Goal: Information Seeking & Learning: Learn about a topic

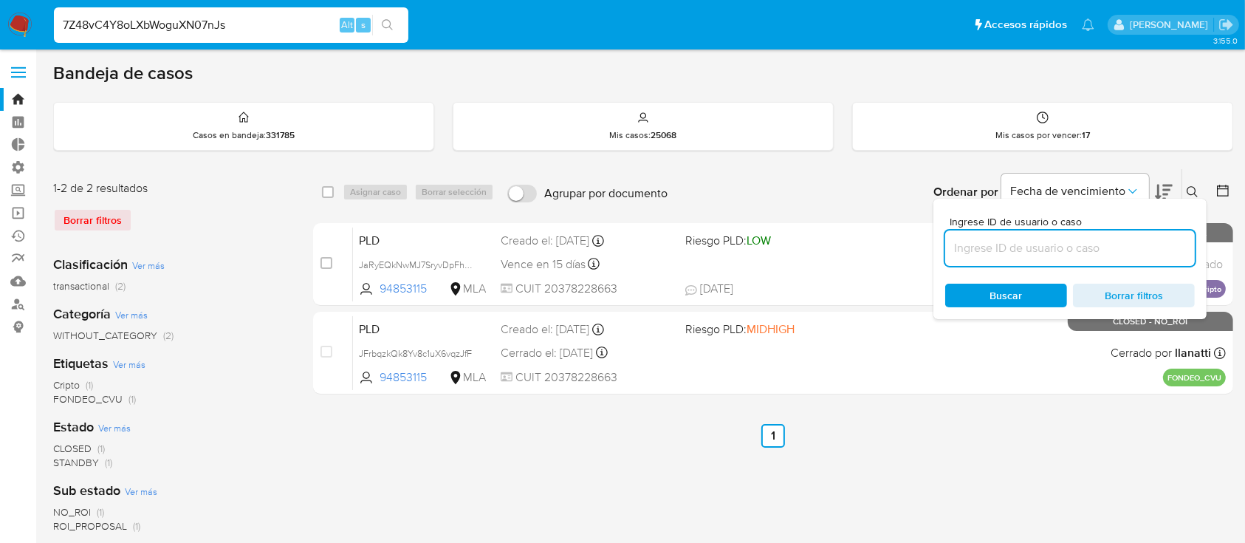
type input "7Z48vC4Y8oLXbWoguXN07nJs"
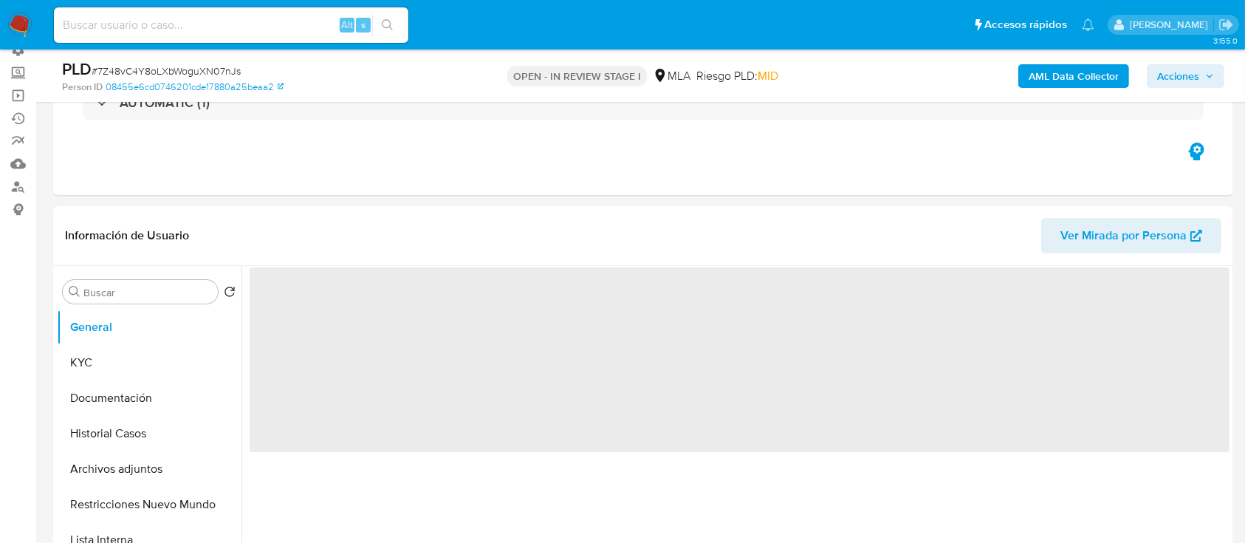
scroll to position [118, 0]
click at [106, 434] on button "Historial Casos" at bounding box center [143, 432] width 173 height 35
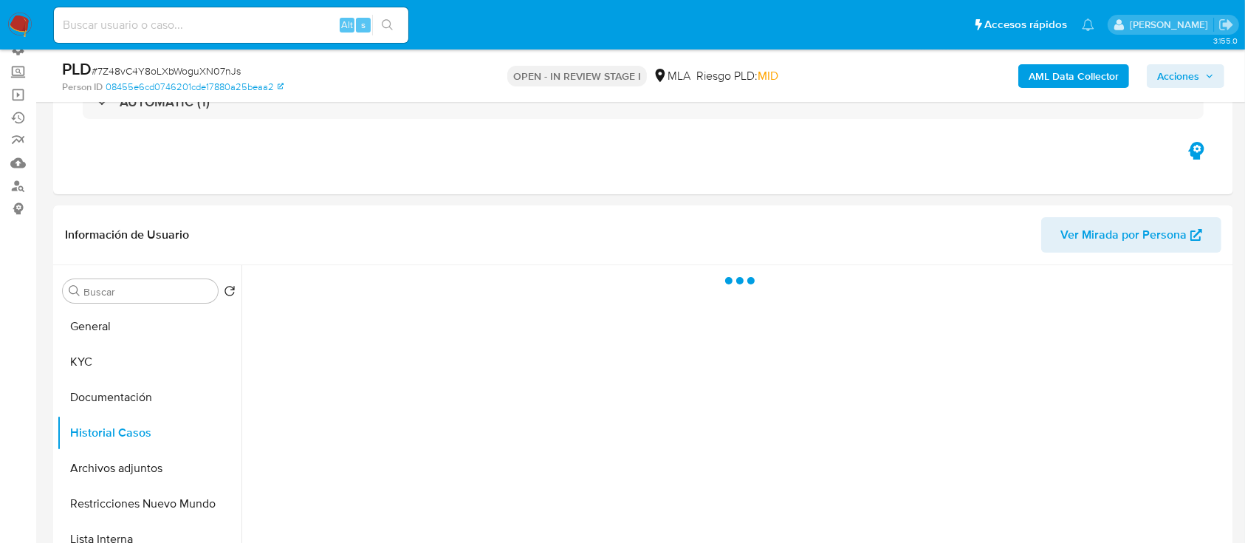
select select "10"
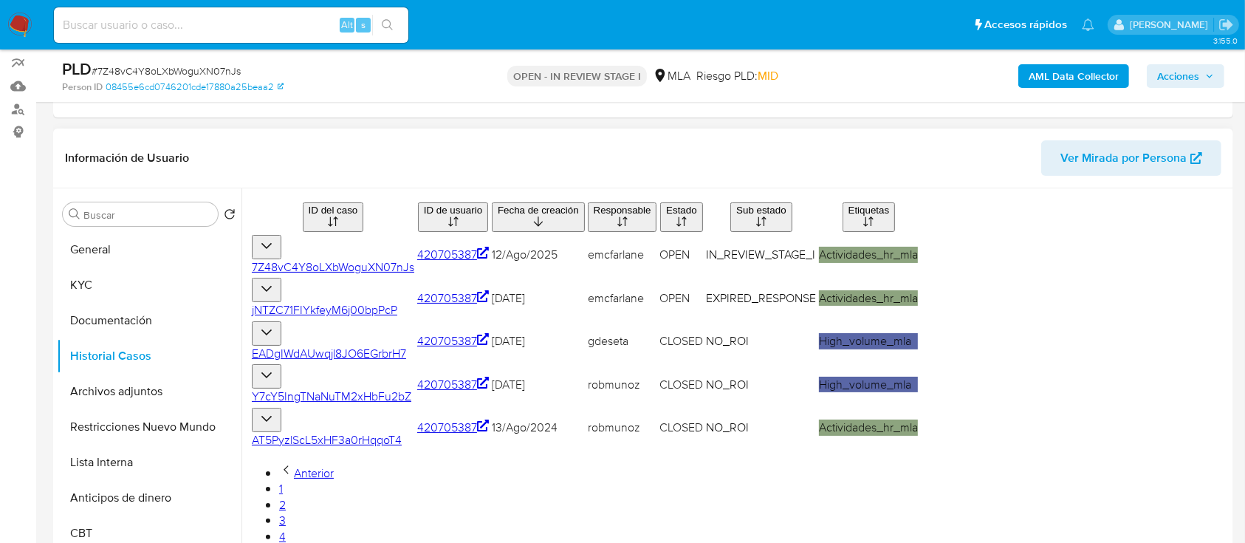
scroll to position [198, 0]
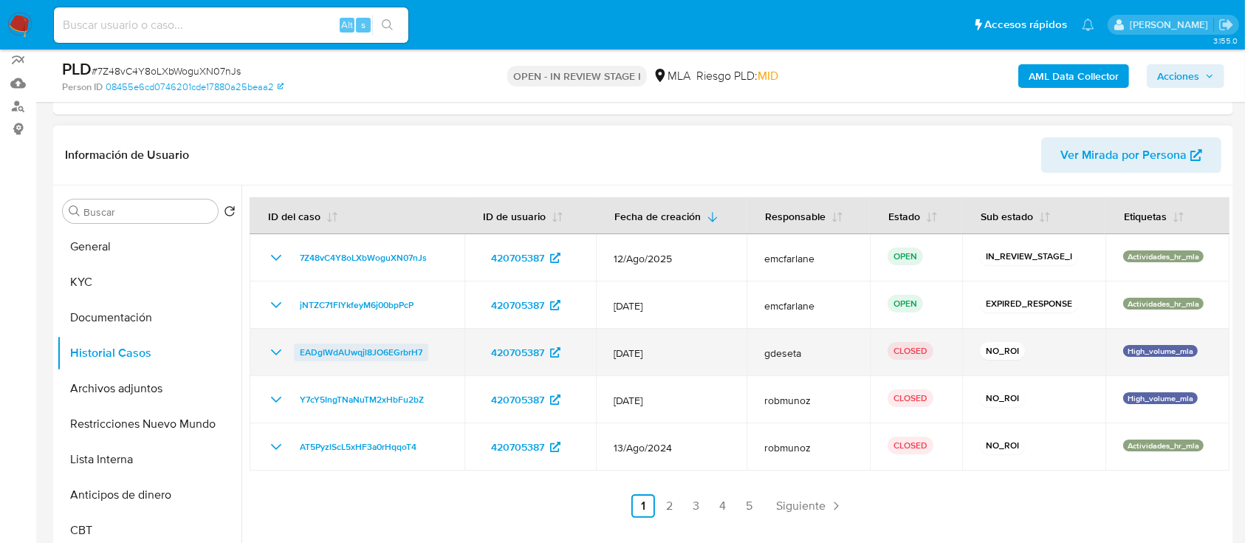
click at [394, 351] on span "EADgIWdAUwqjl8JO6EGrbrH7" at bounding box center [361, 352] width 123 height 18
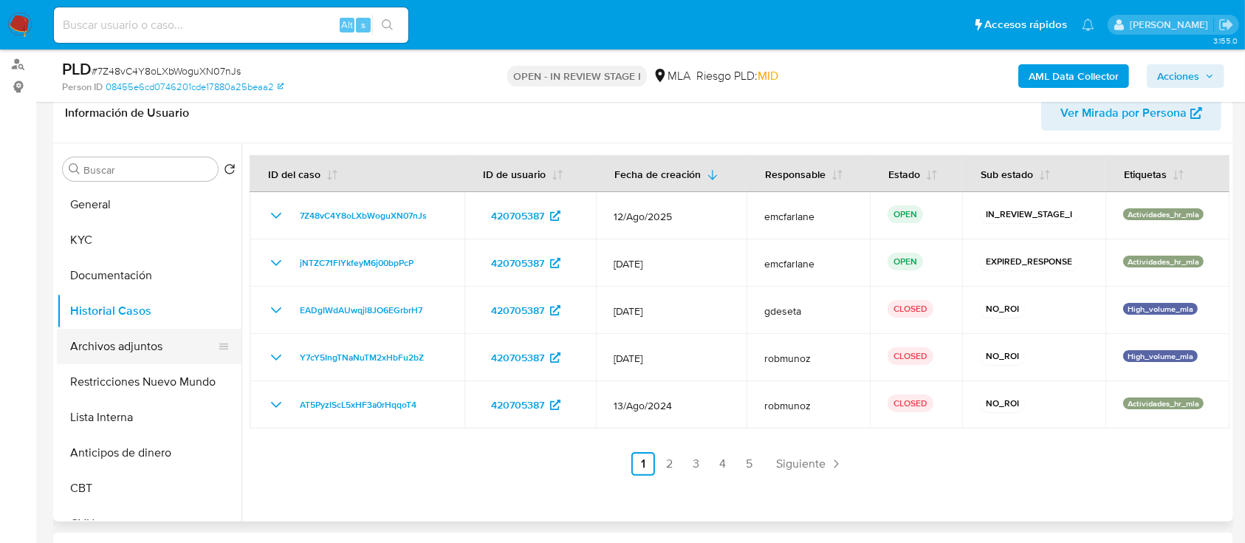
scroll to position [252, 0]
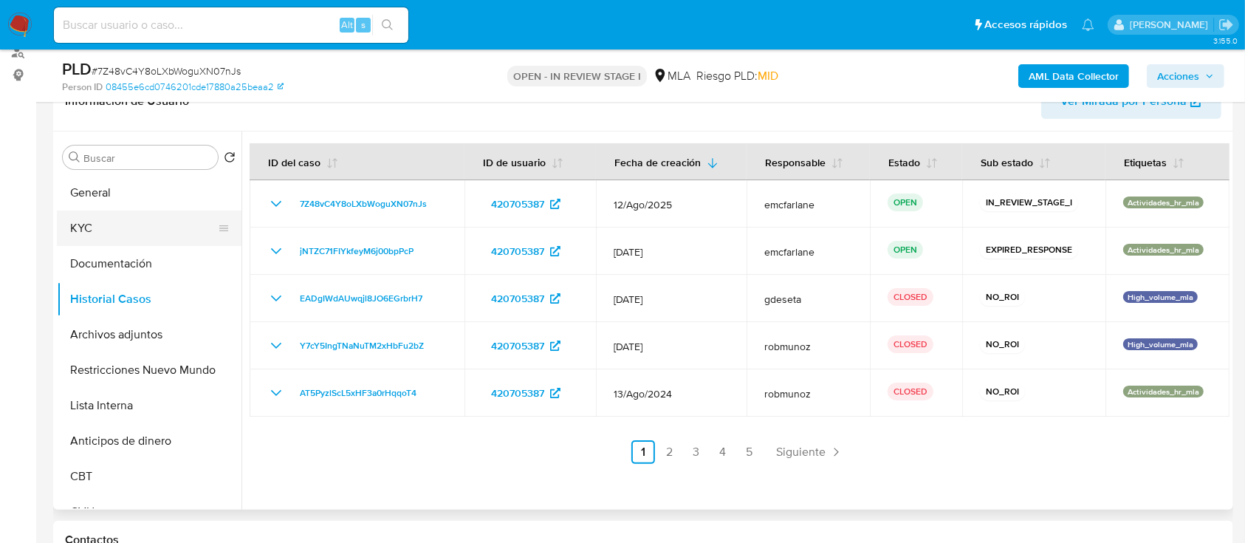
click at [113, 230] on button "KYC" at bounding box center [143, 227] width 173 height 35
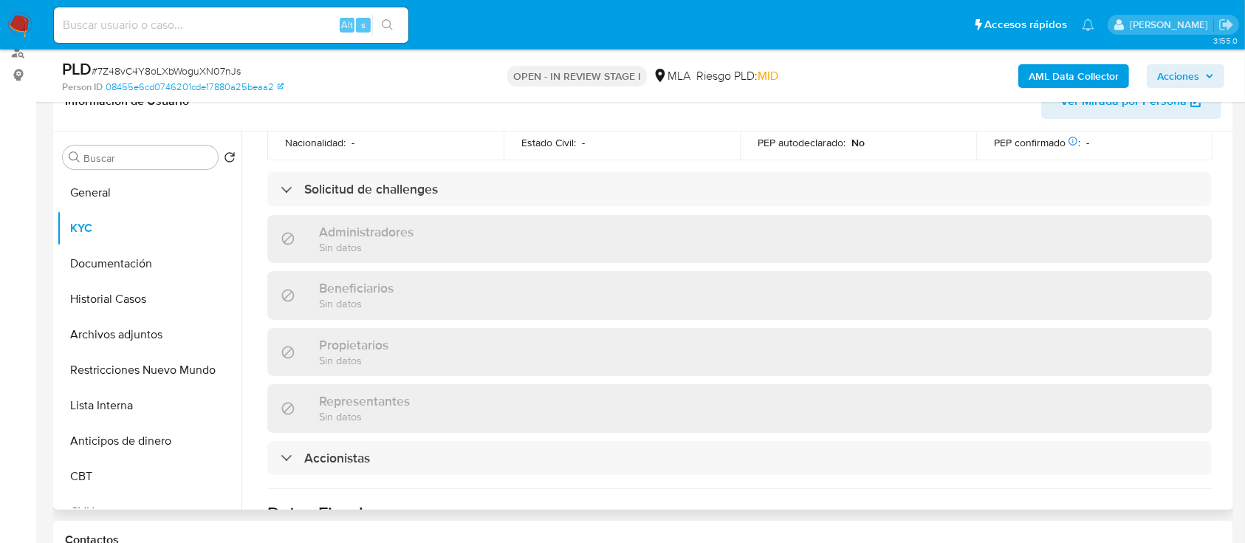
scroll to position [856, 0]
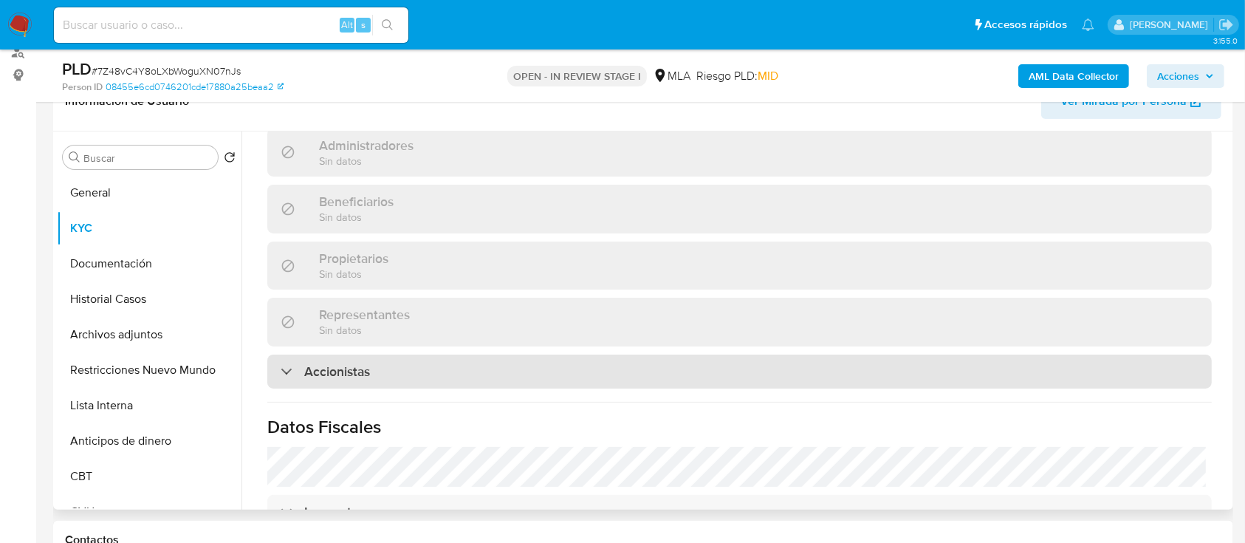
click at [332, 363] on h3 "Accionistas" at bounding box center [337, 371] width 66 height 16
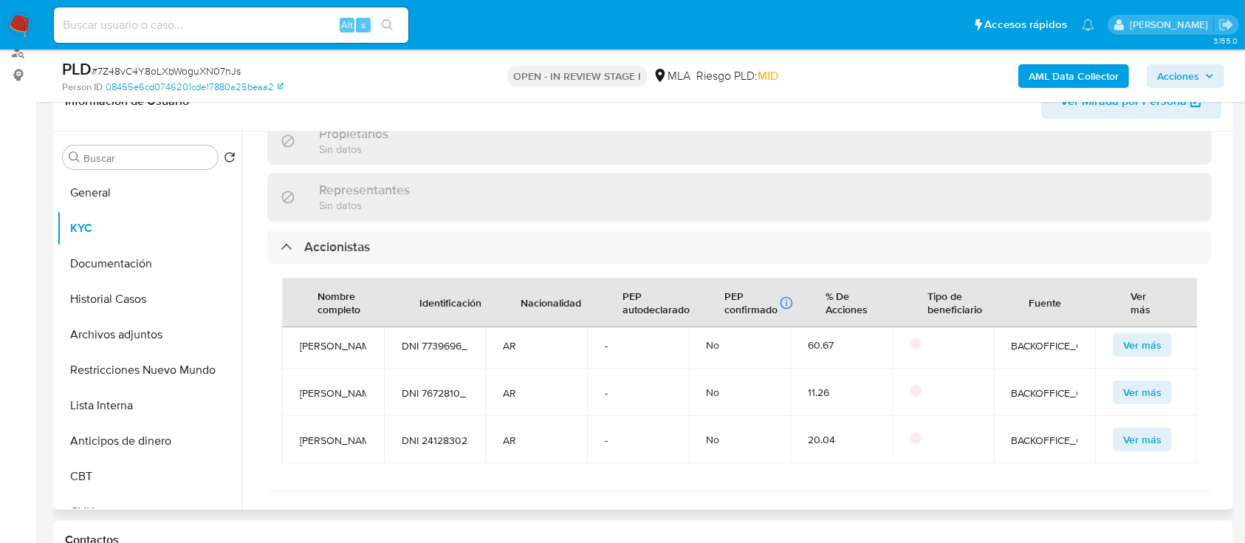
scroll to position [47, 0]
click at [1131, 429] on span "Ver más" at bounding box center [1142, 439] width 38 height 21
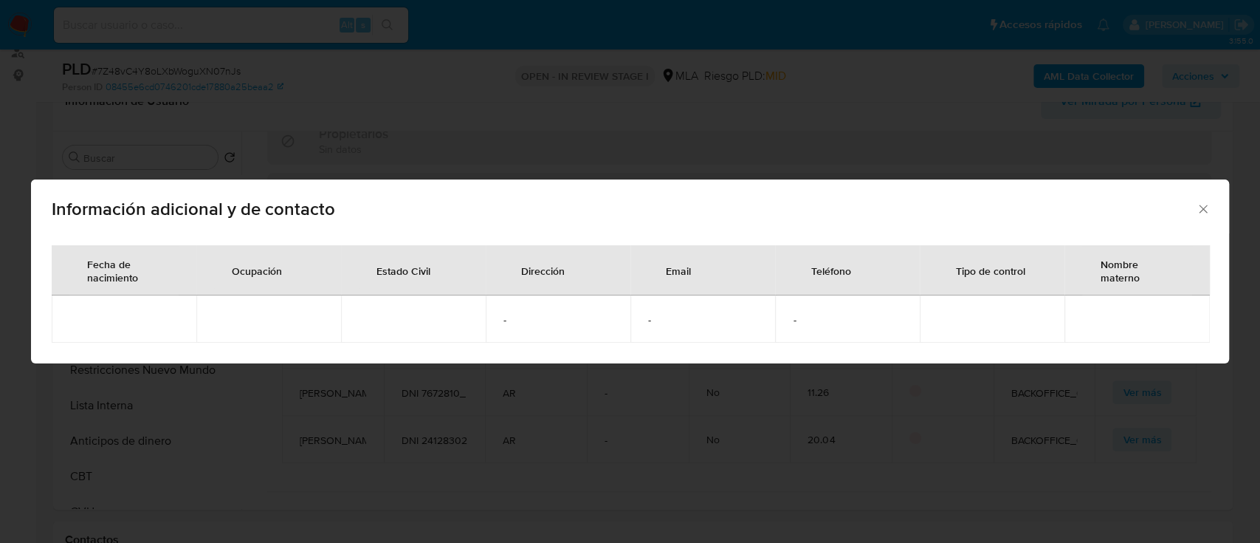
click at [1198, 207] on icon "Cerrar" at bounding box center [1203, 209] width 15 height 15
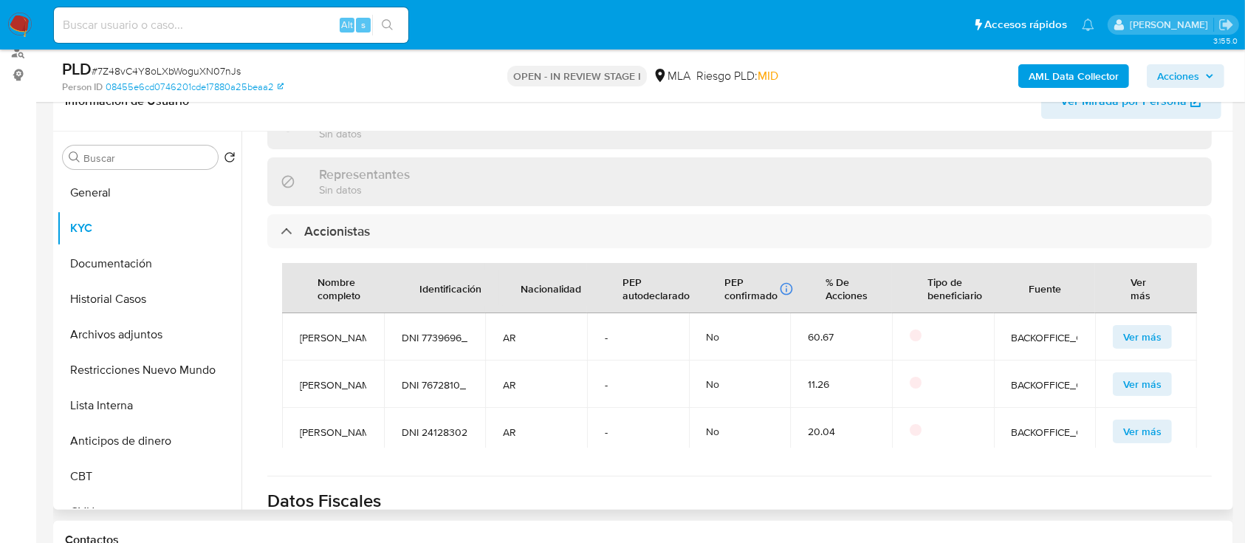
scroll to position [986, 0]
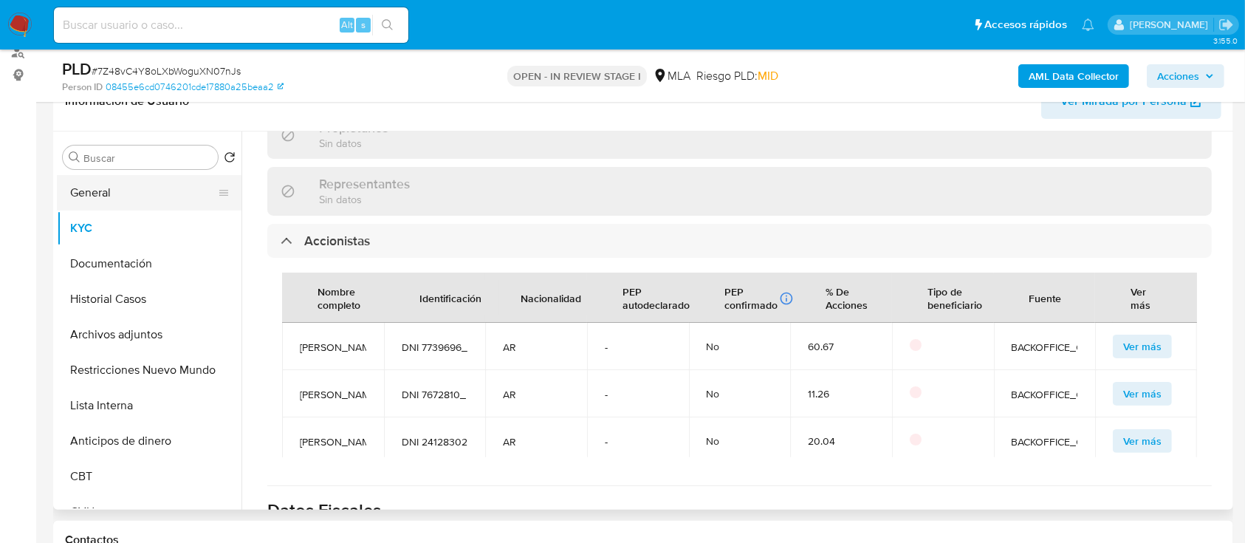
click at [136, 202] on button "General" at bounding box center [143, 192] width 173 height 35
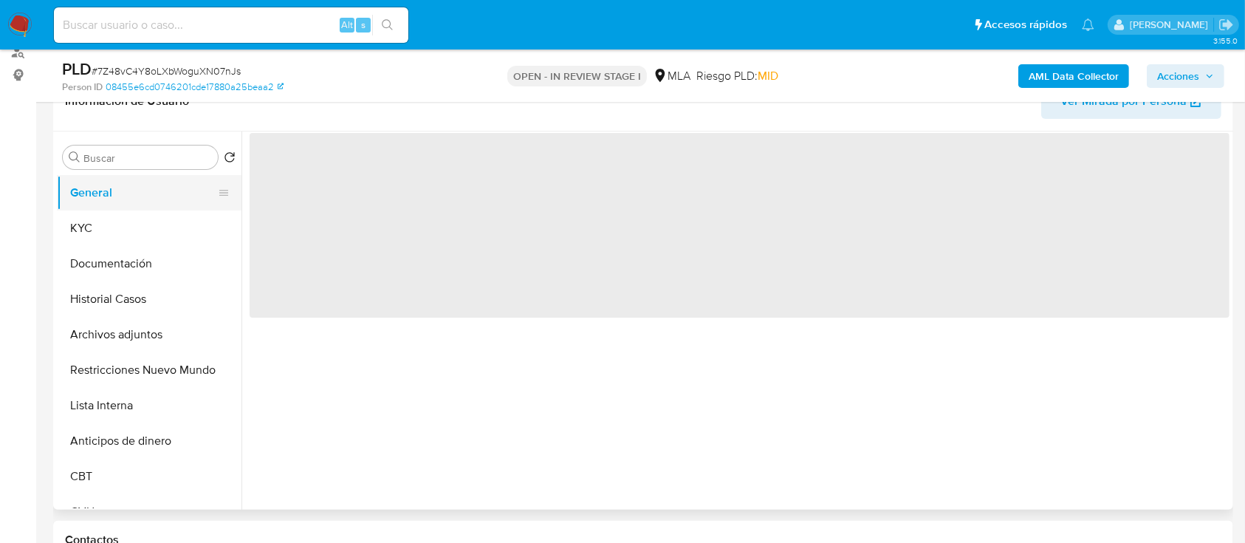
scroll to position [0, 0]
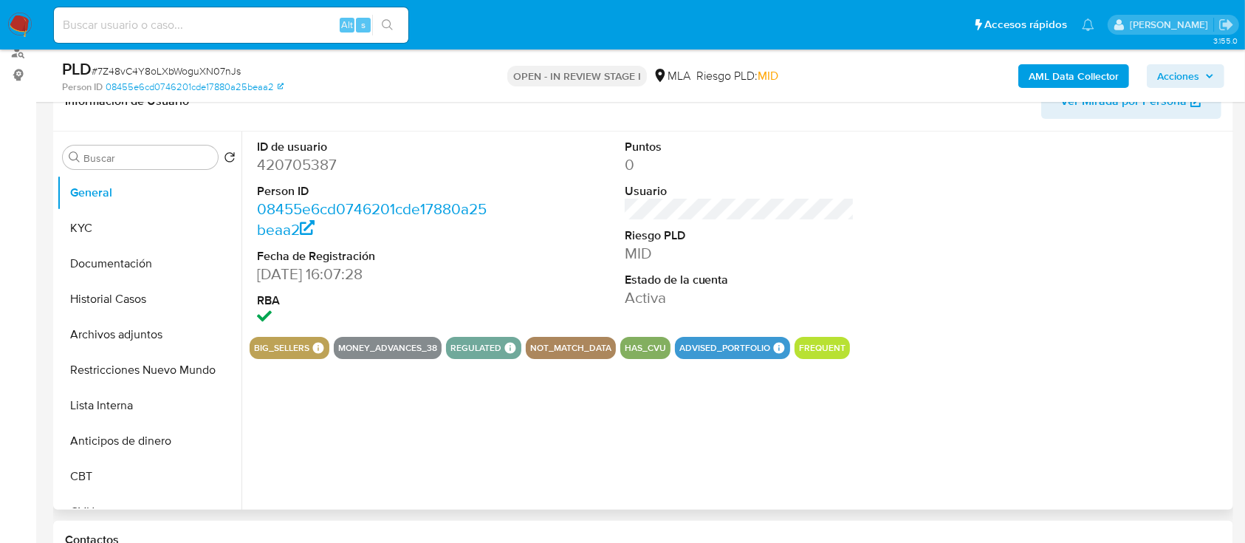
click at [303, 165] on dd "420705387" at bounding box center [372, 164] width 230 height 21
copy dd "420705387"
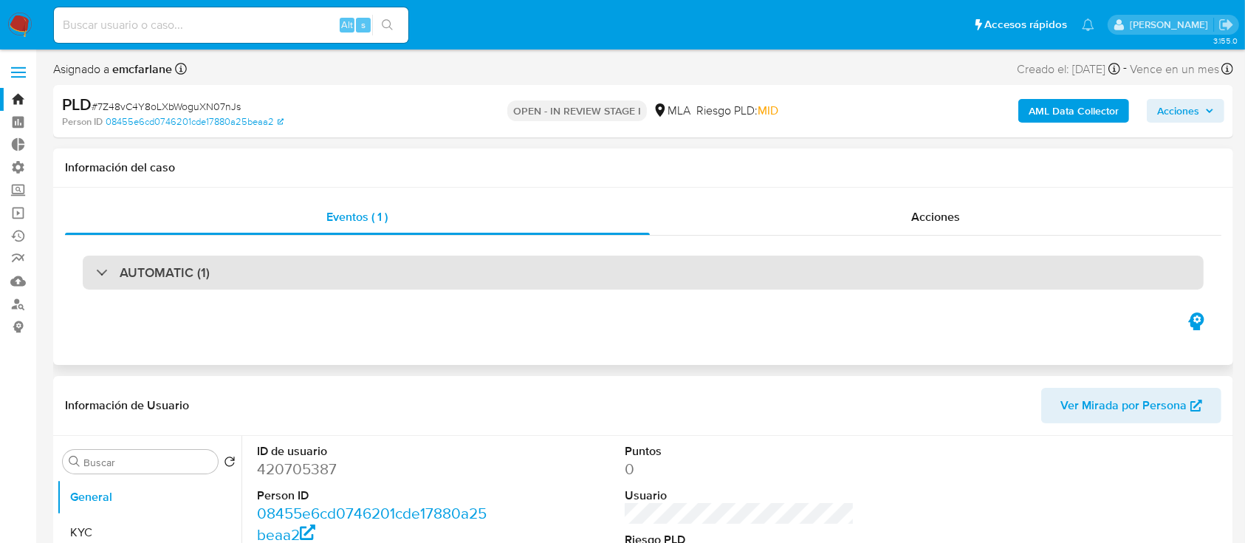
click at [302, 269] on div "AUTOMATIC (1)" at bounding box center [643, 272] width 1121 height 34
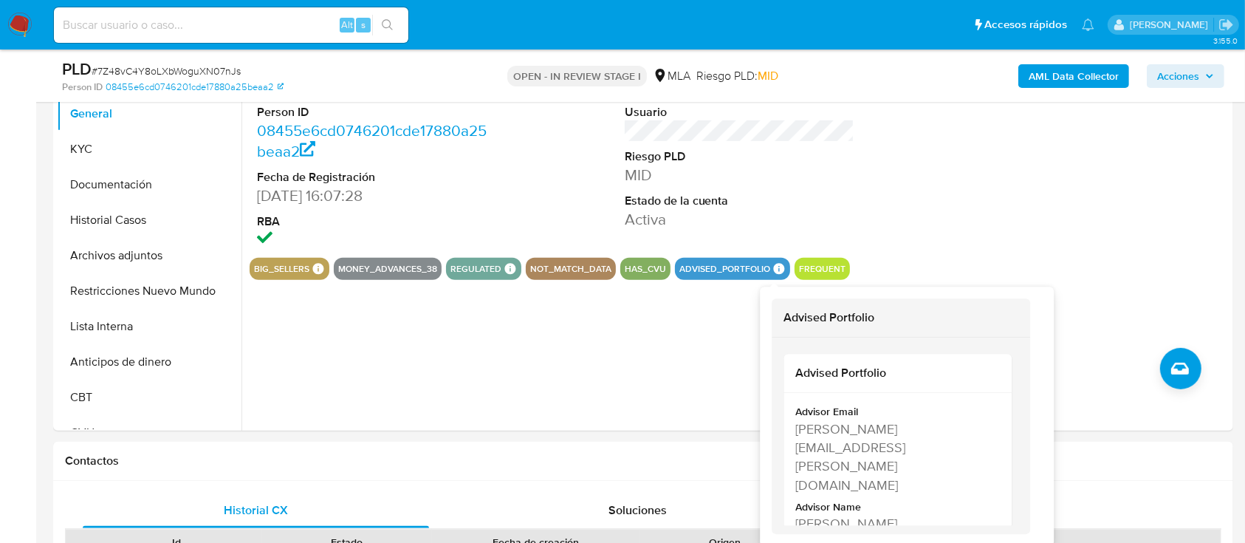
scroll to position [30, 0]
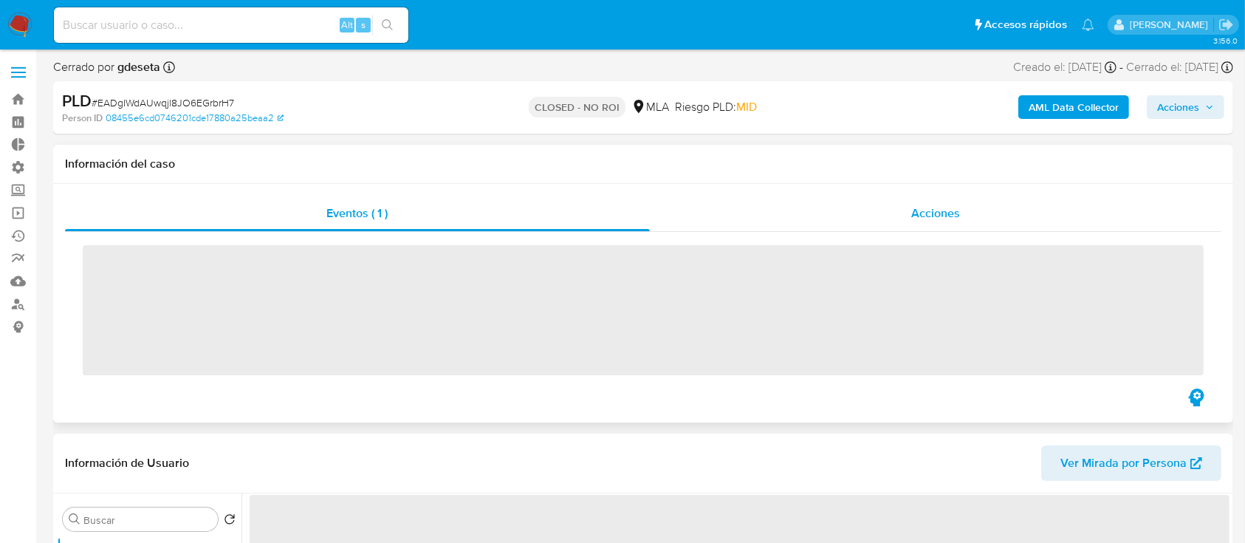
click at [868, 205] on div "Acciones" at bounding box center [936, 213] width 572 height 35
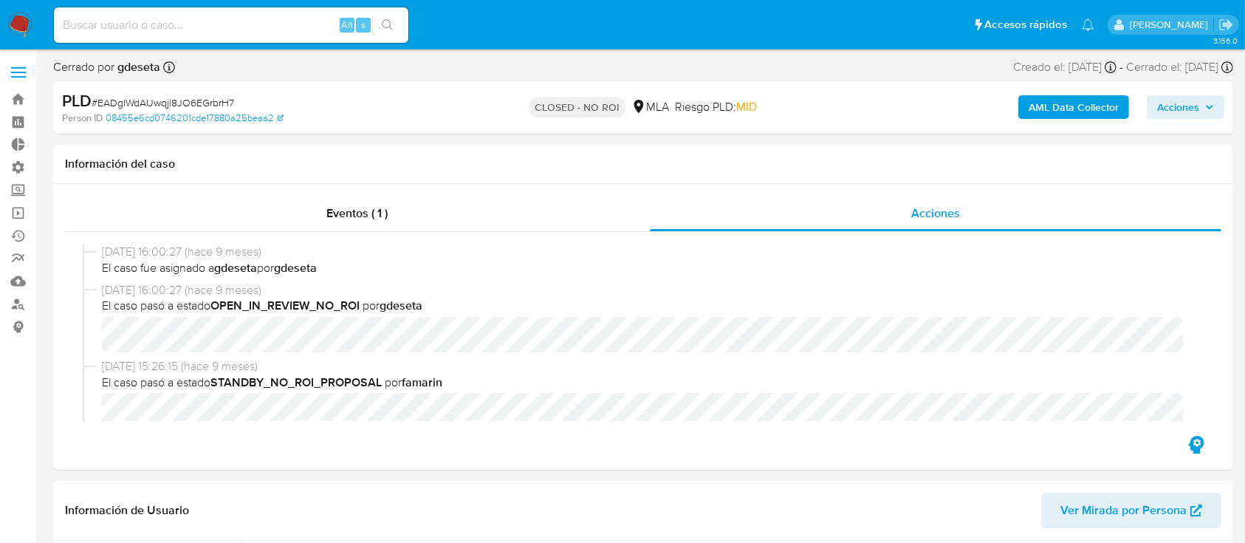
select select "10"
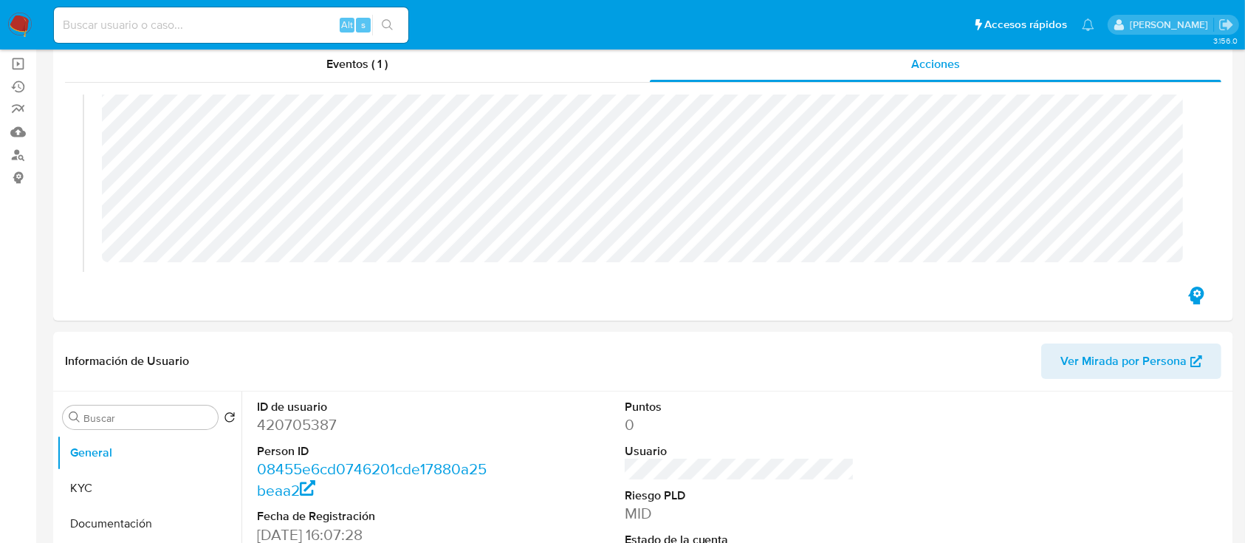
scroll to position [181, 0]
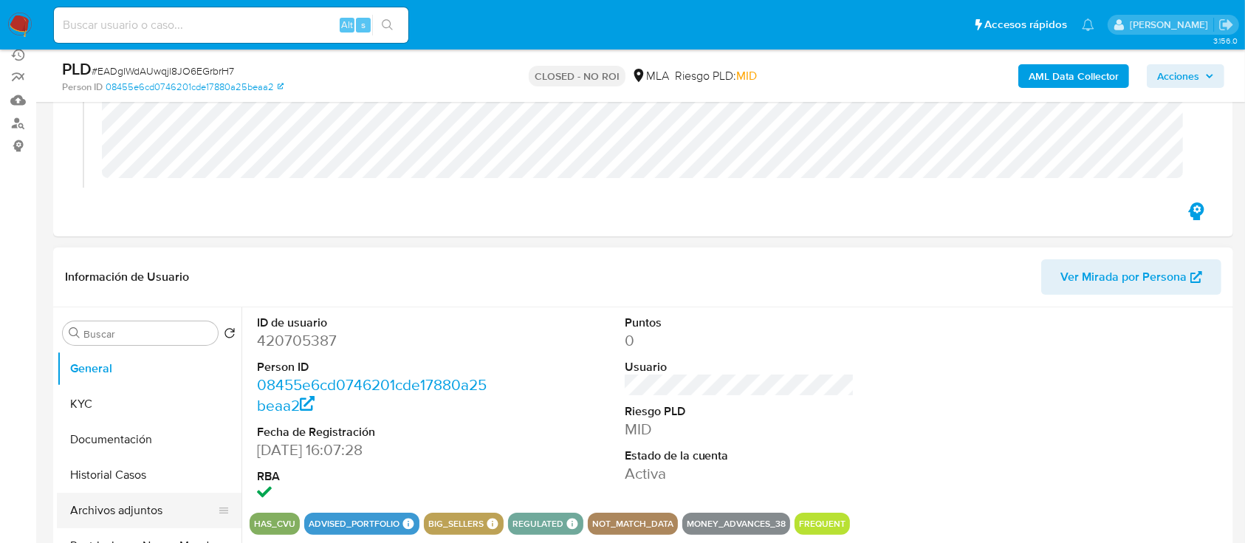
click at [130, 520] on button "Archivos adjuntos" at bounding box center [143, 509] width 173 height 35
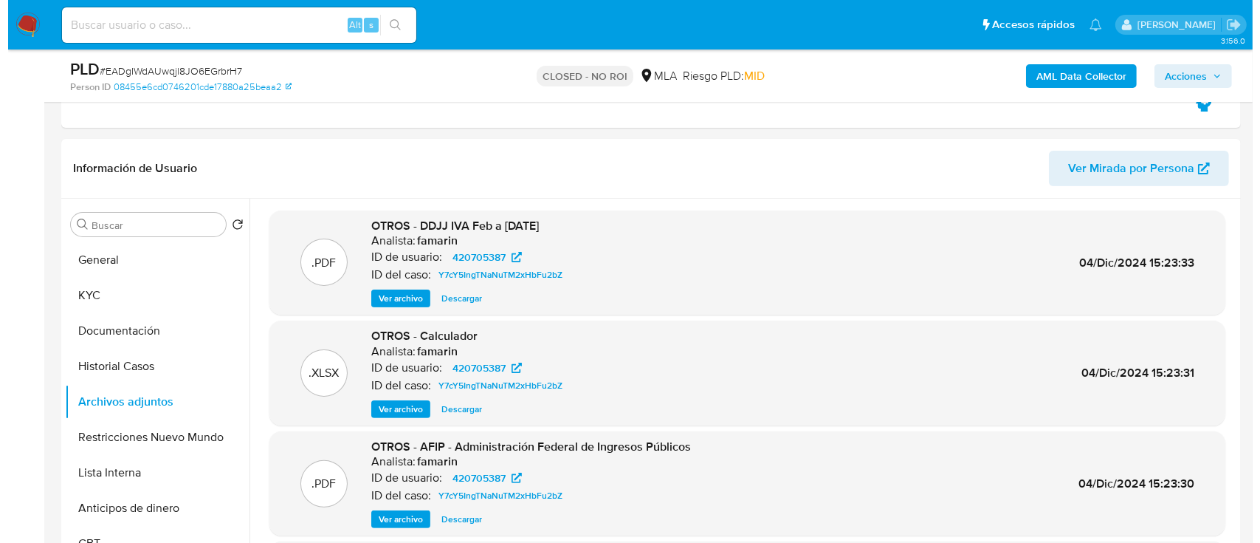
scroll to position [290, 0]
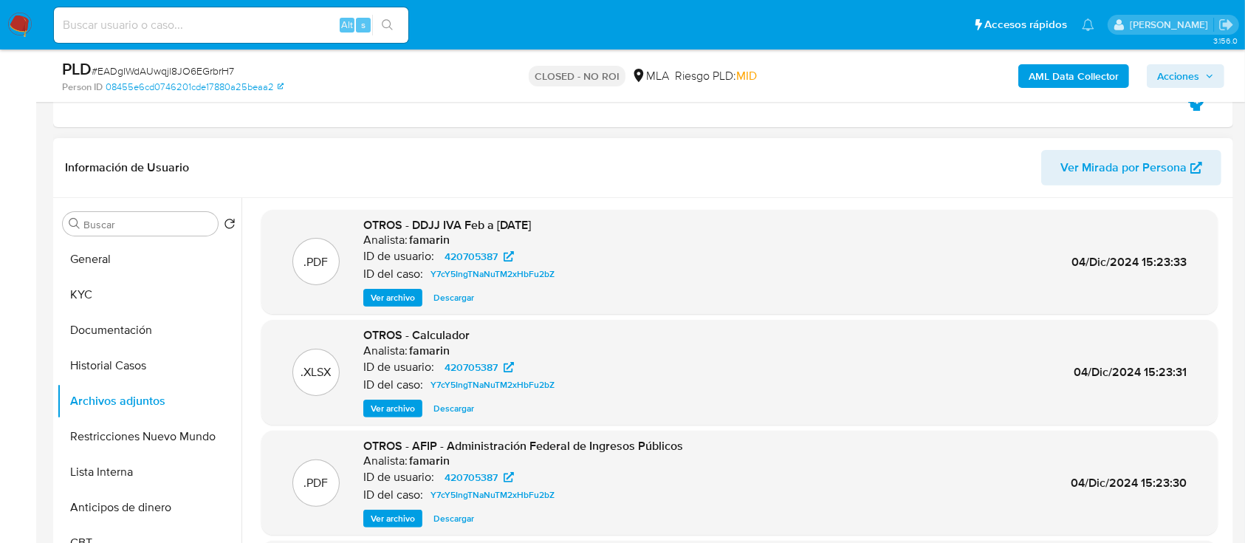
click at [391, 408] on span "Ver archivo" at bounding box center [393, 408] width 44 height 15
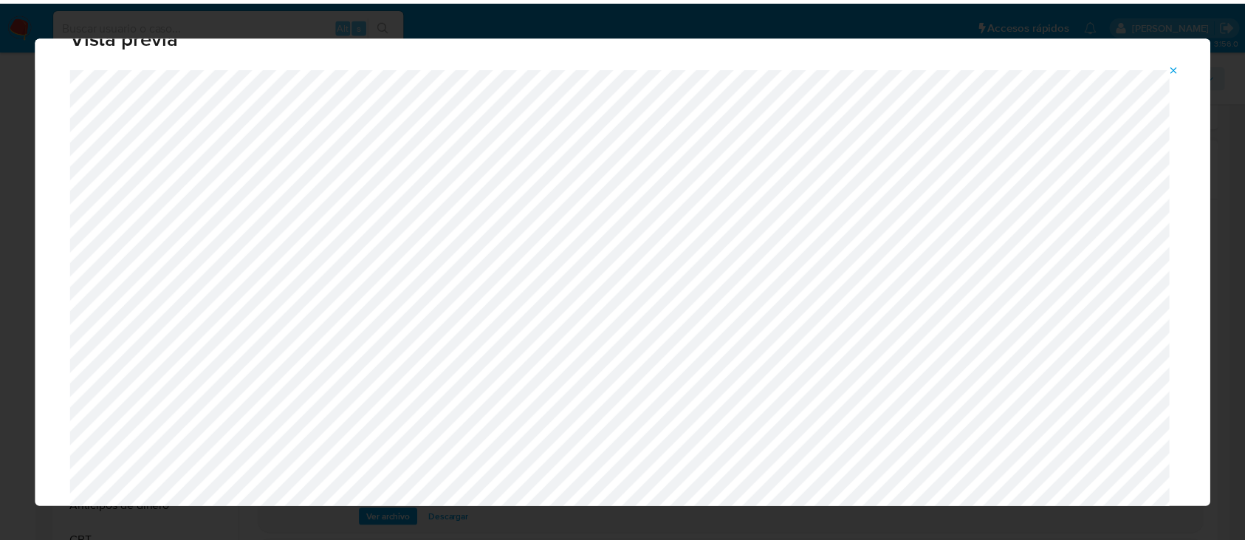
scroll to position [24, 0]
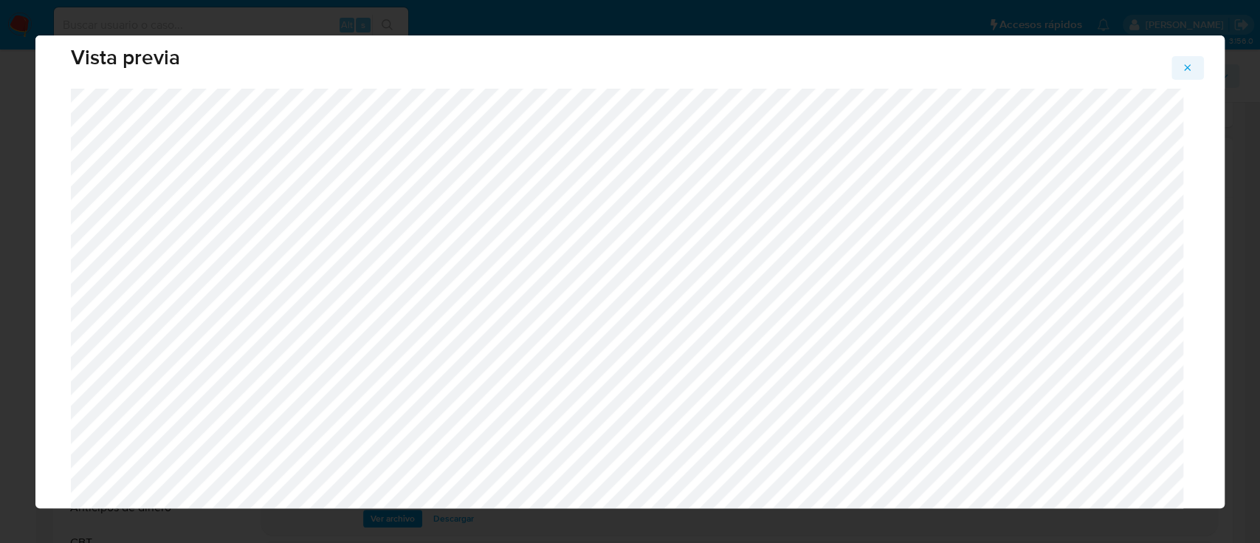
click at [1187, 69] on icon "Attachment preview" at bounding box center [1188, 68] width 12 height 12
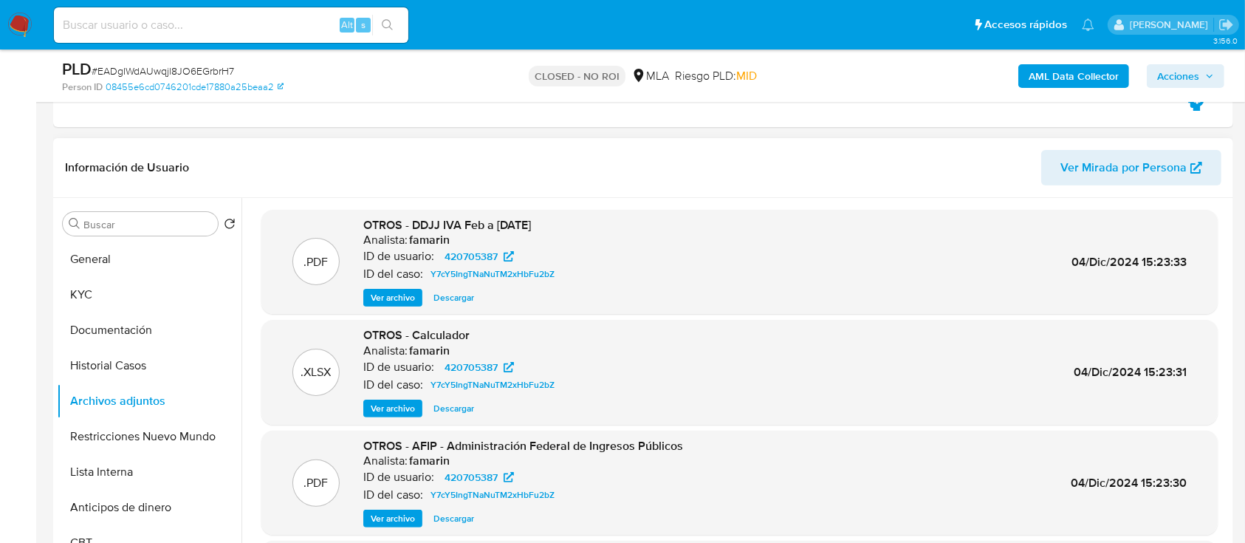
click at [461, 411] on span "Descargar" at bounding box center [453, 408] width 41 height 15
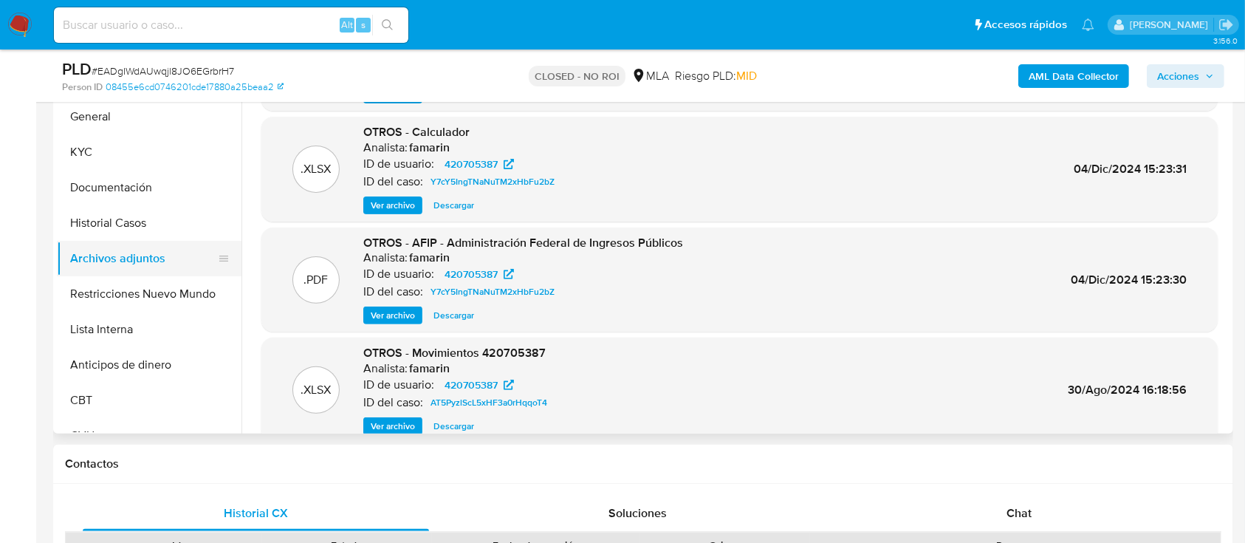
scroll to position [63, 0]
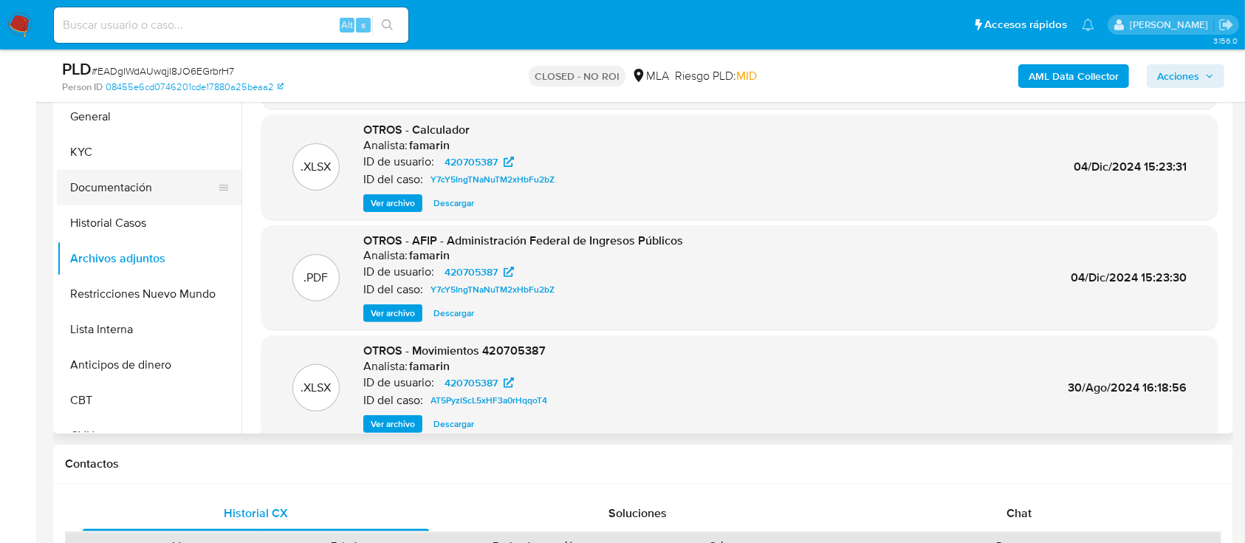
click at [143, 194] on button "Documentación" at bounding box center [143, 187] width 173 height 35
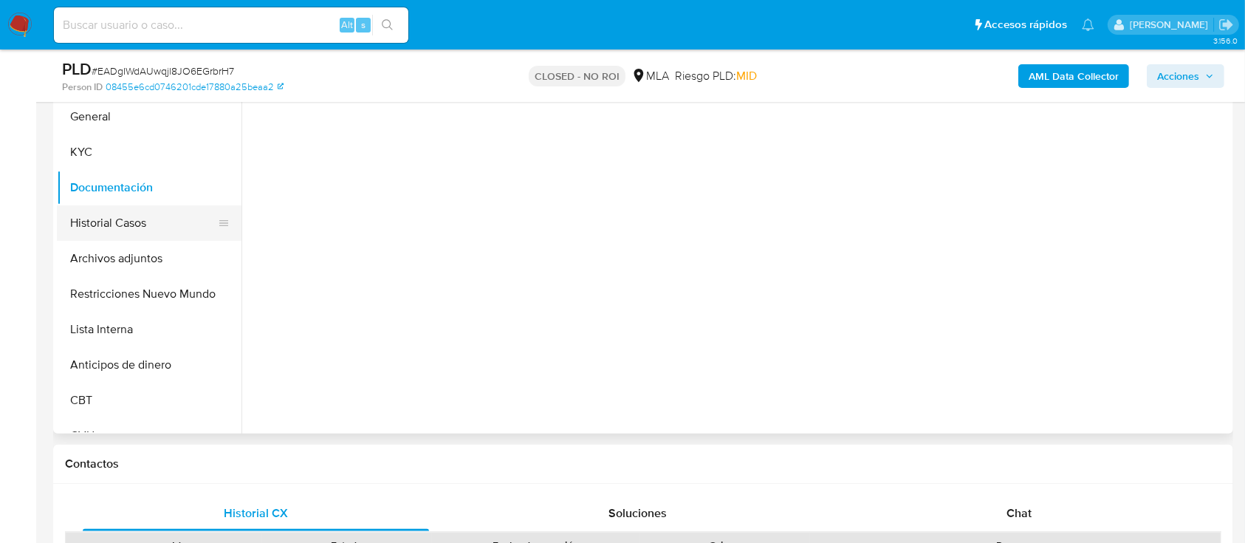
scroll to position [0, 0]
click at [147, 207] on button "Historial Casos" at bounding box center [143, 222] width 173 height 35
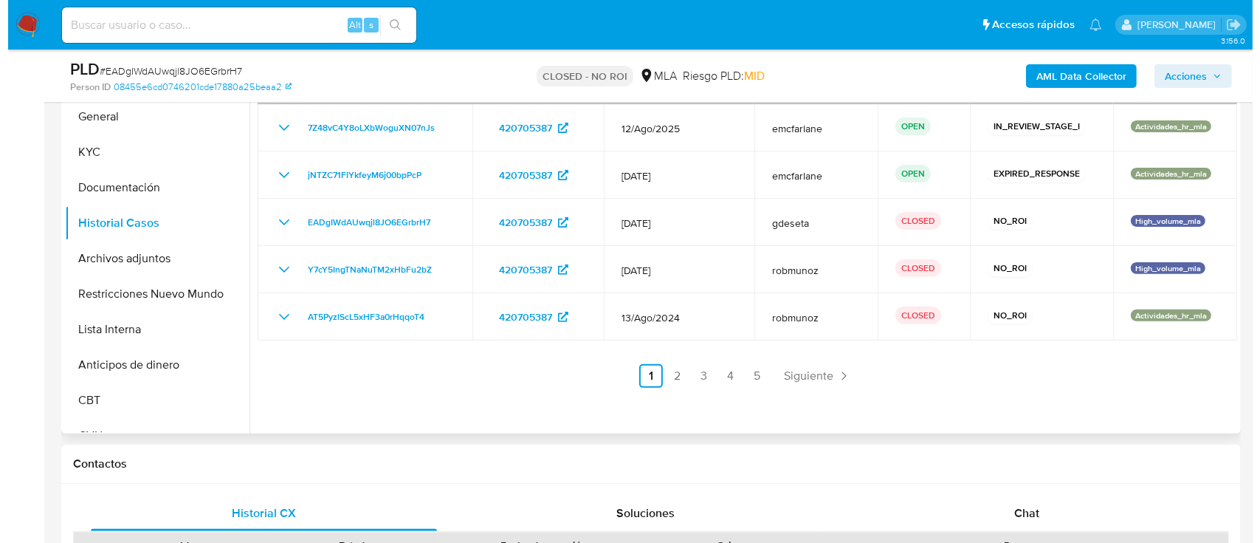
scroll to position [328, 0]
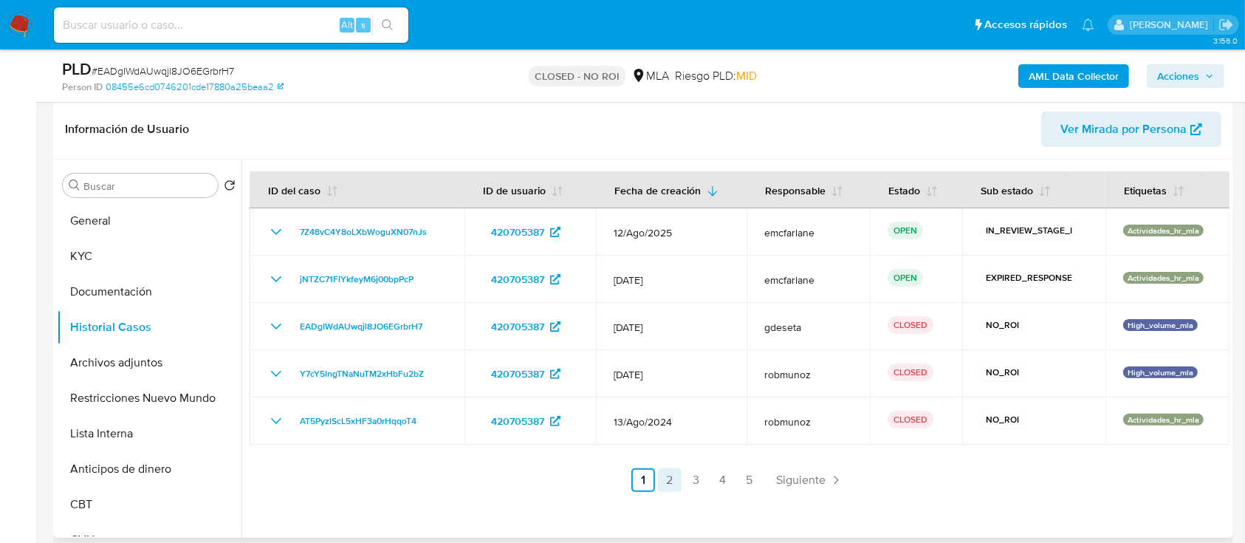
click at [661, 480] on link "2" at bounding box center [670, 480] width 24 height 24
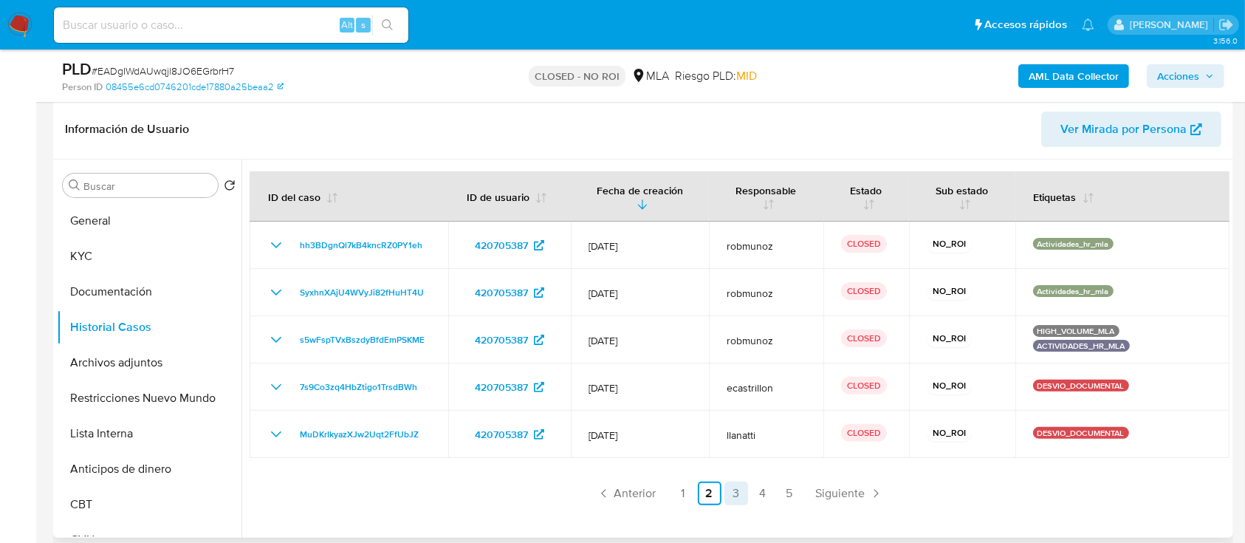
click at [733, 489] on link "3" at bounding box center [736, 493] width 24 height 24
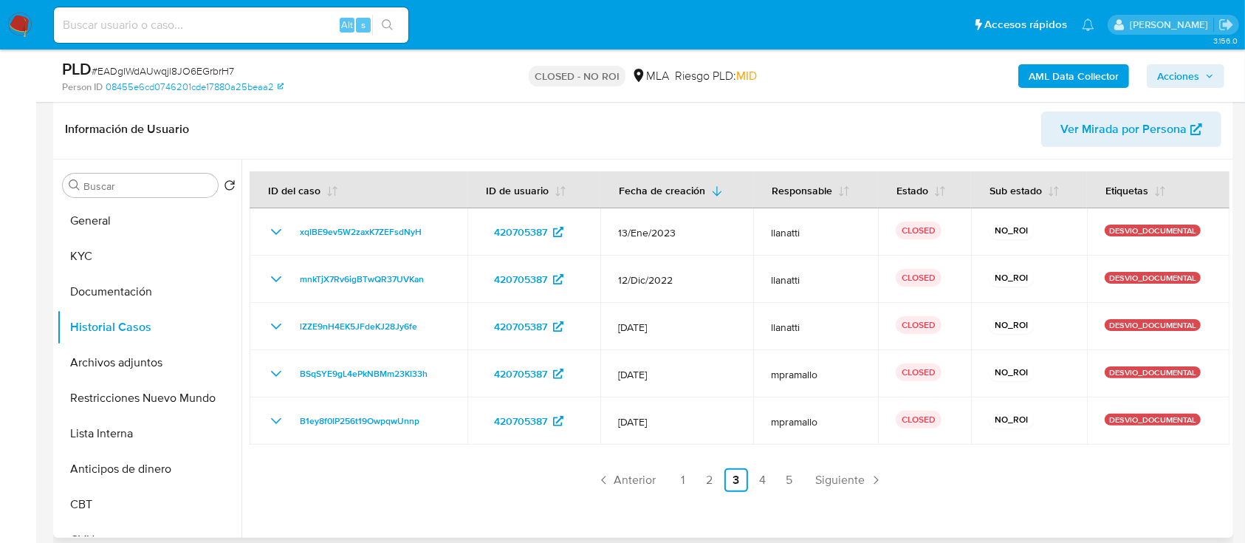
click at [763, 491] on div at bounding box center [735, 348] width 988 height 378
drag, startPoint x: 763, startPoint y: 491, endPoint x: 677, endPoint y: 483, distance: 86.0
click at [677, 483] on link "1" at bounding box center [683, 480] width 24 height 24
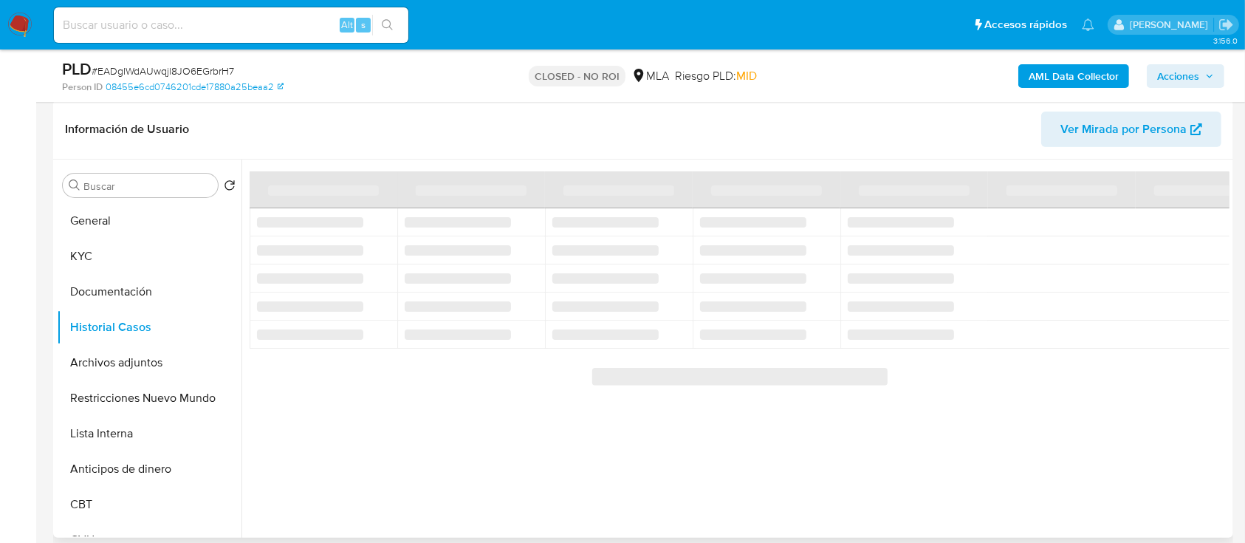
click at [677, 483] on div at bounding box center [735, 348] width 988 height 378
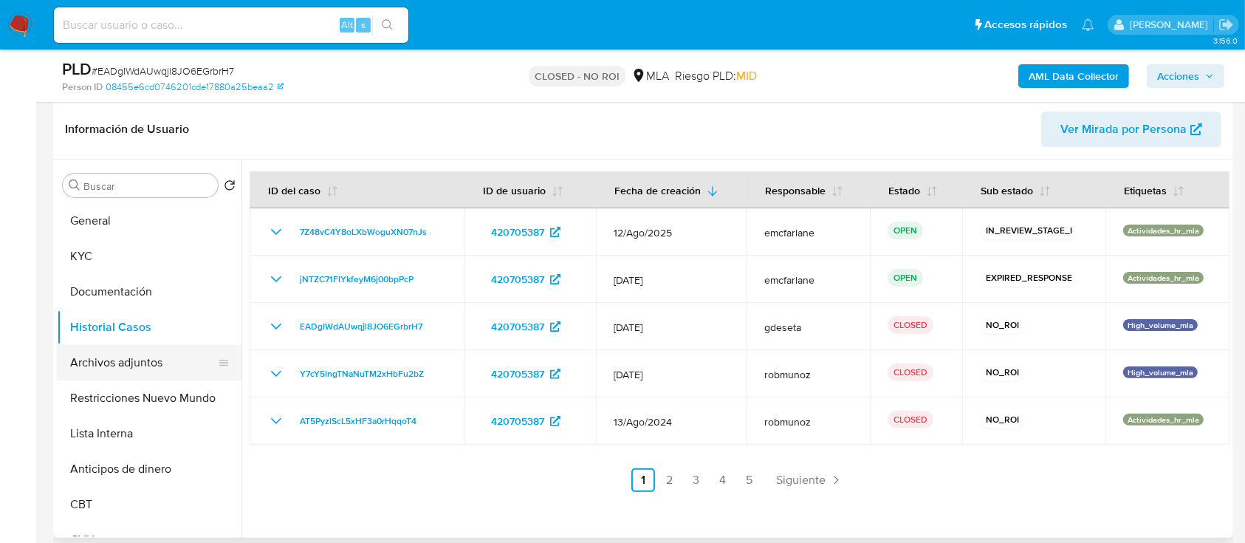
click at [134, 368] on button "Archivos adjuntos" at bounding box center [143, 362] width 173 height 35
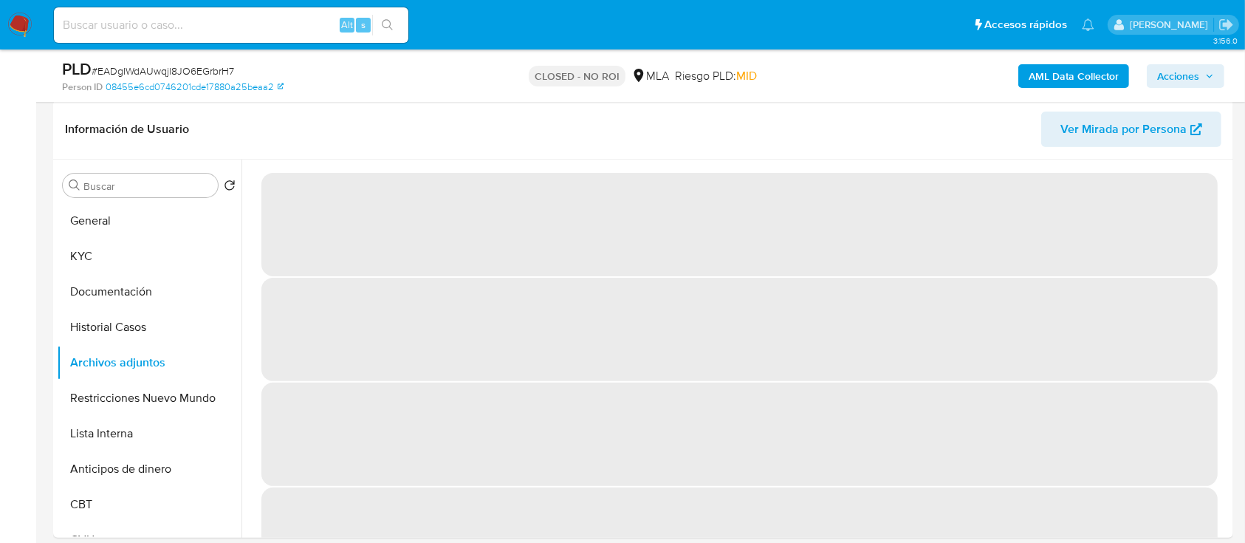
click at [1024, 79] on button "AML Data Collector" at bounding box center [1073, 76] width 111 height 24
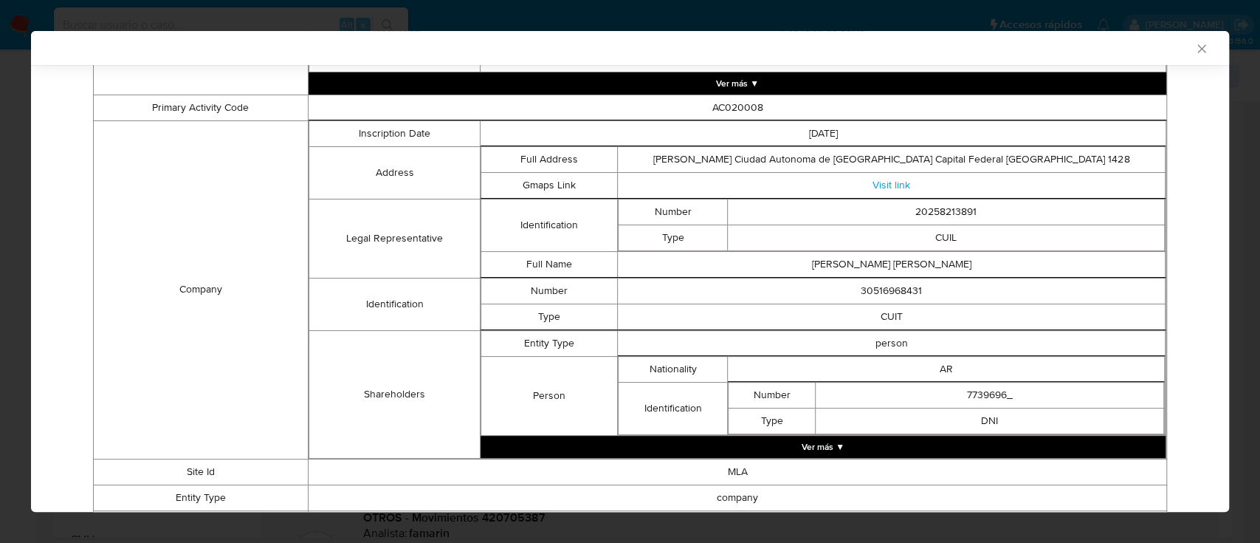
scroll to position [563, 0]
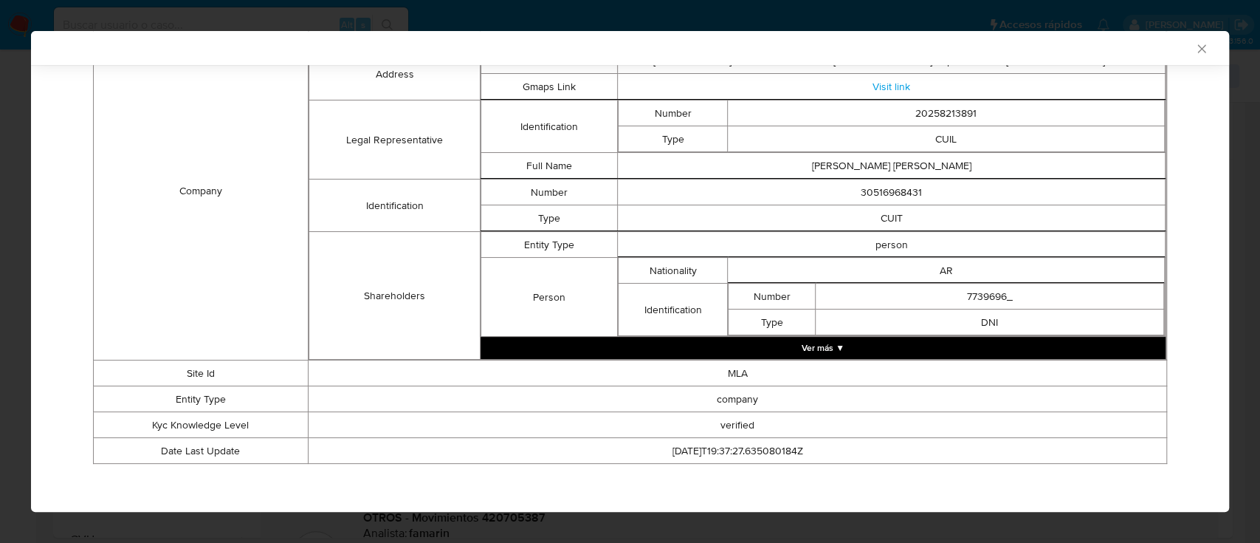
click at [832, 340] on button "Ver más ▼" at bounding box center [823, 348] width 685 height 22
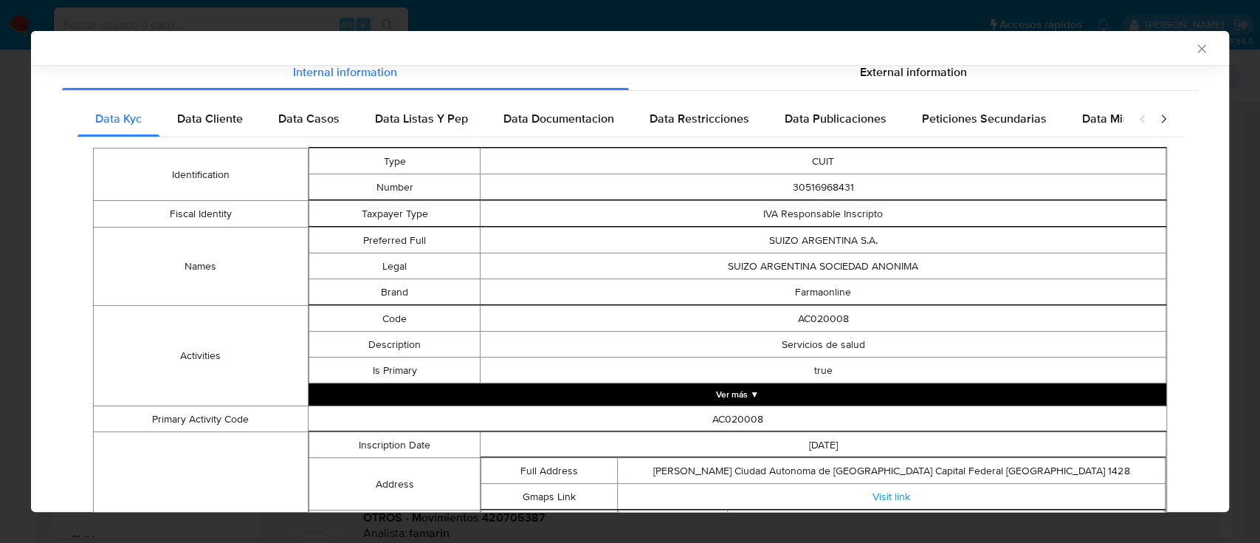
scroll to position [47, 0]
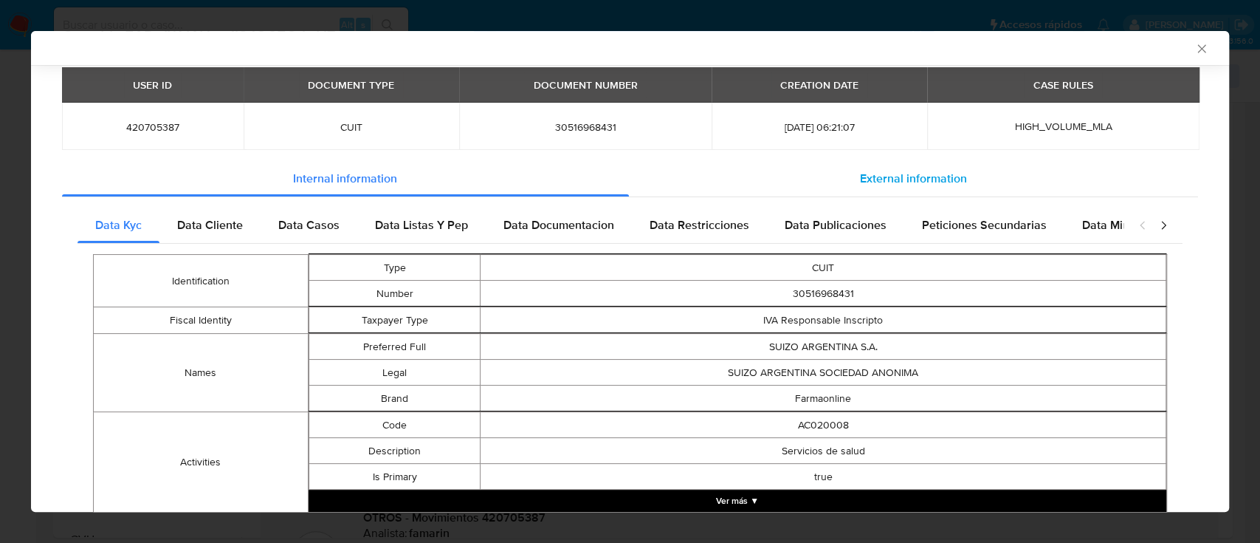
click at [674, 183] on div "External information" at bounding box center [914, 178] width 570 height 35
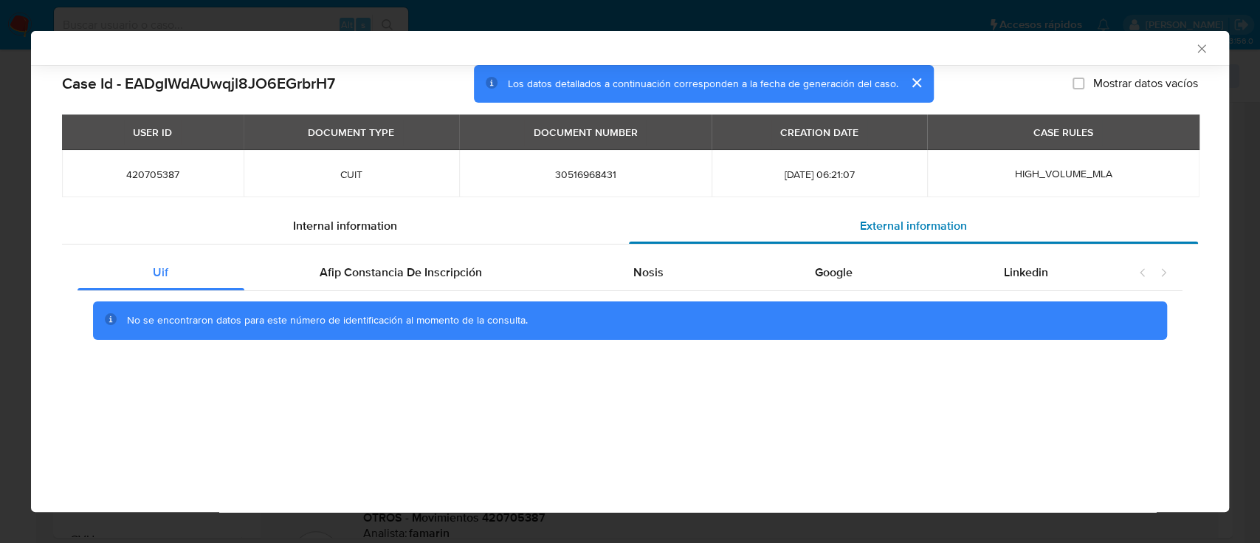
scroll to position [0, 0]
click at [634, 285] on div "Nosis" at bounding box center [649, 272] width 182 height 35
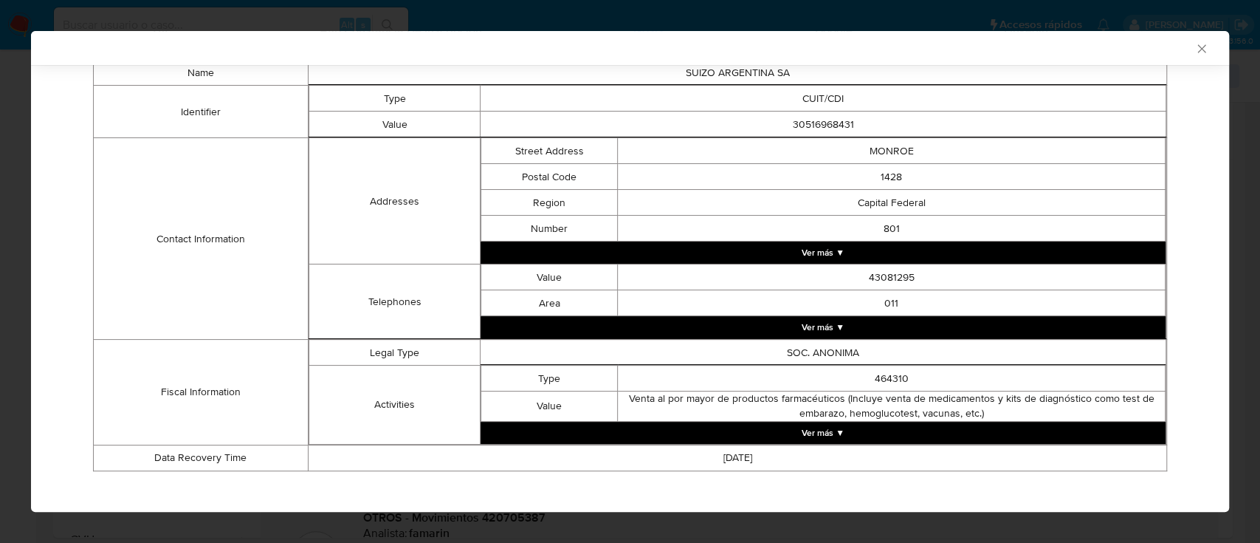
scroll to position [250, 0]
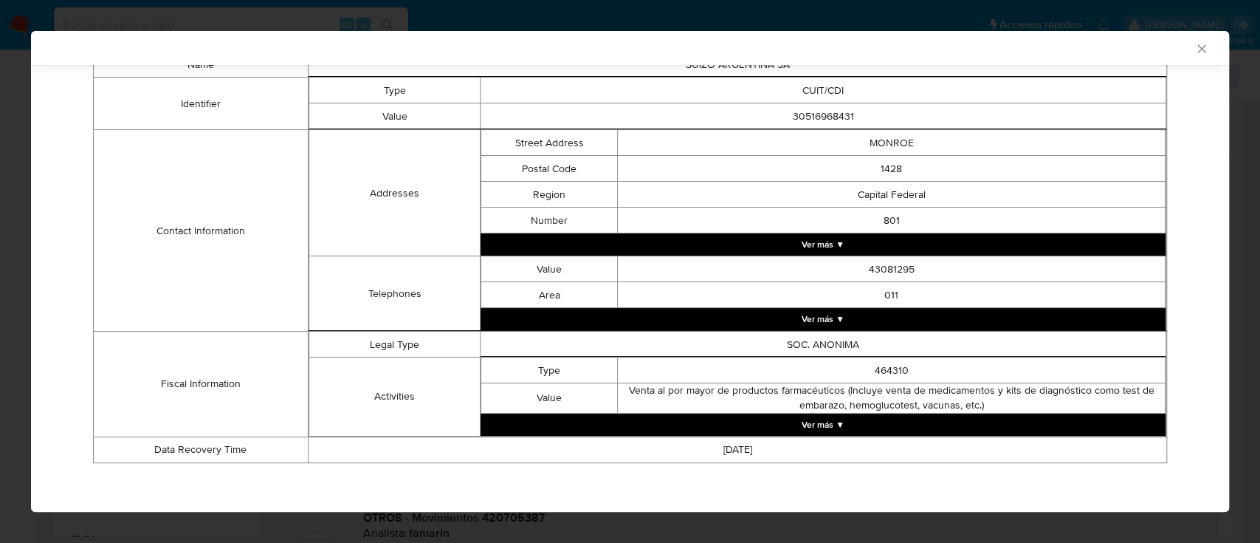
click at [740, 433] on button "Ver más ▼" at bounding box center [823, 424] width 685 height 22
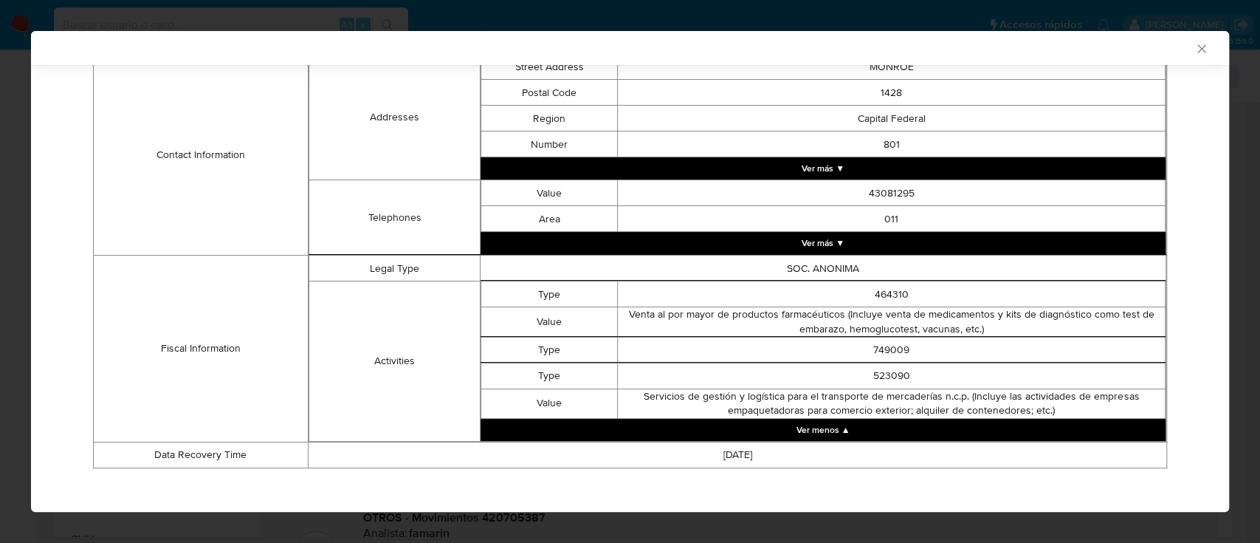
scroll to position [331, 0]
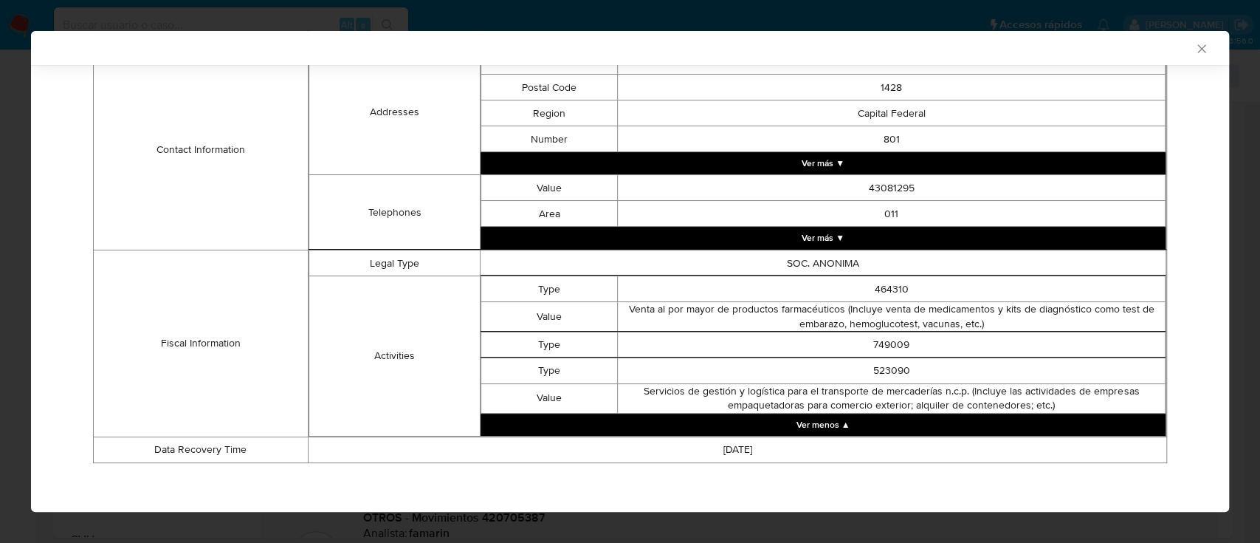
click at [791, 227] on button "Ver más ▼" at bounding box center [823, 238] width 685 height 22
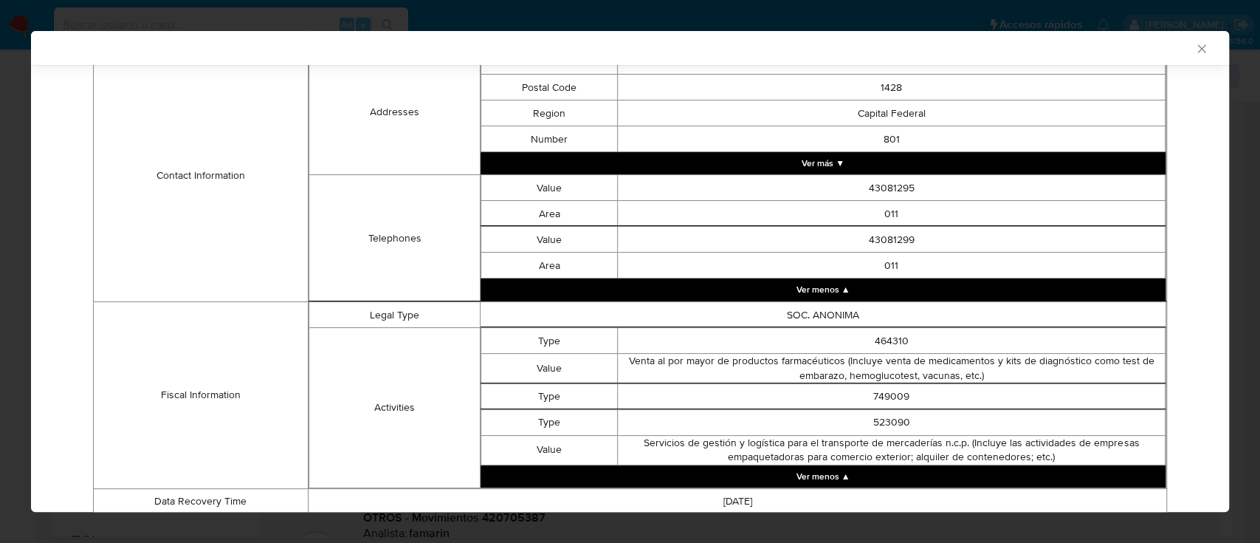
scroll to position [248, 0]
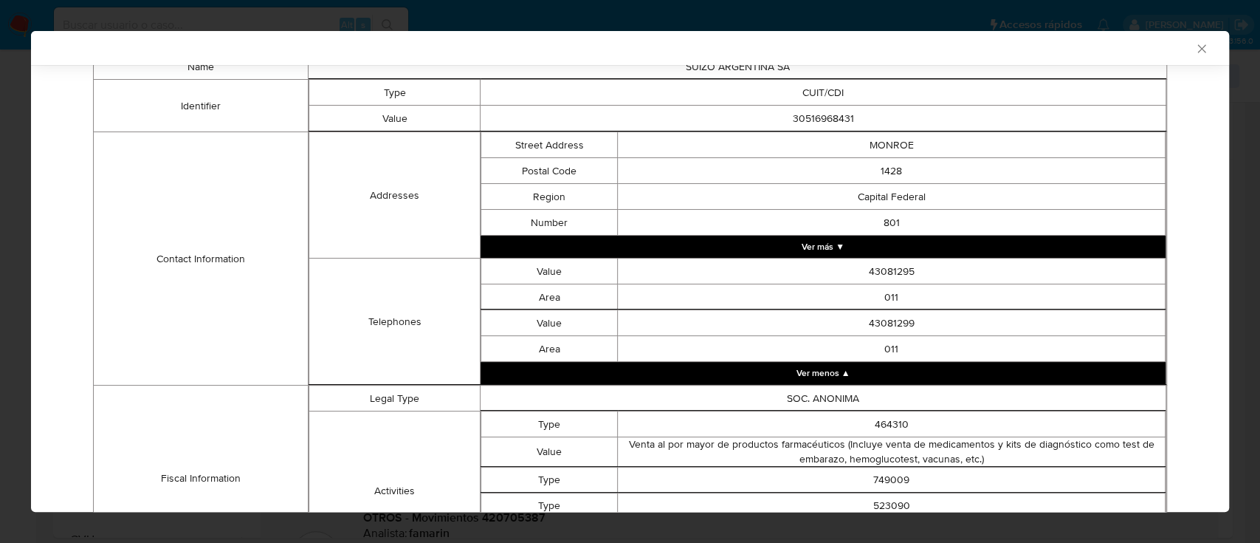
click at [814, 235] on button "Ver más ▼" at bounding box center [823, 246] width 685 height 22
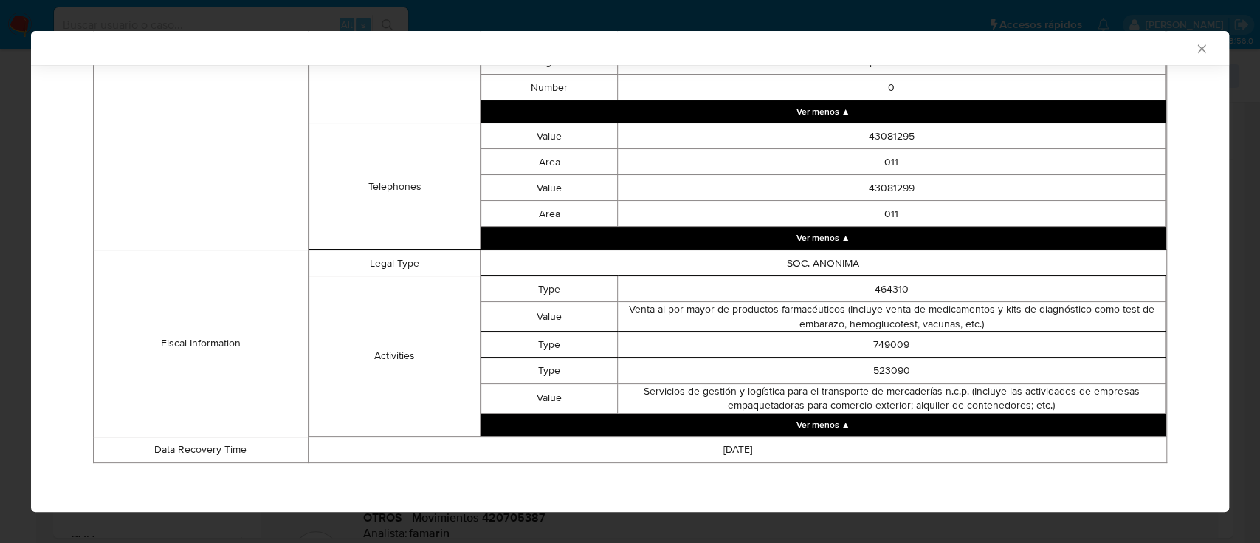
scroll to position [0, 0]
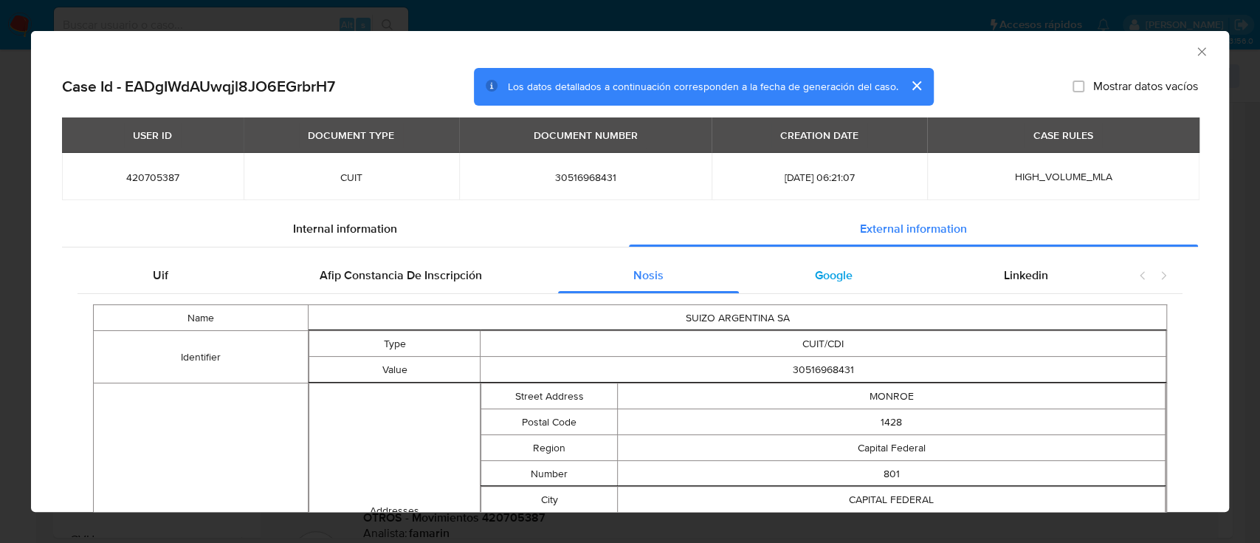
click at [856, 272] on div "Google" at bounding box center [833, 275] width 189 height 35
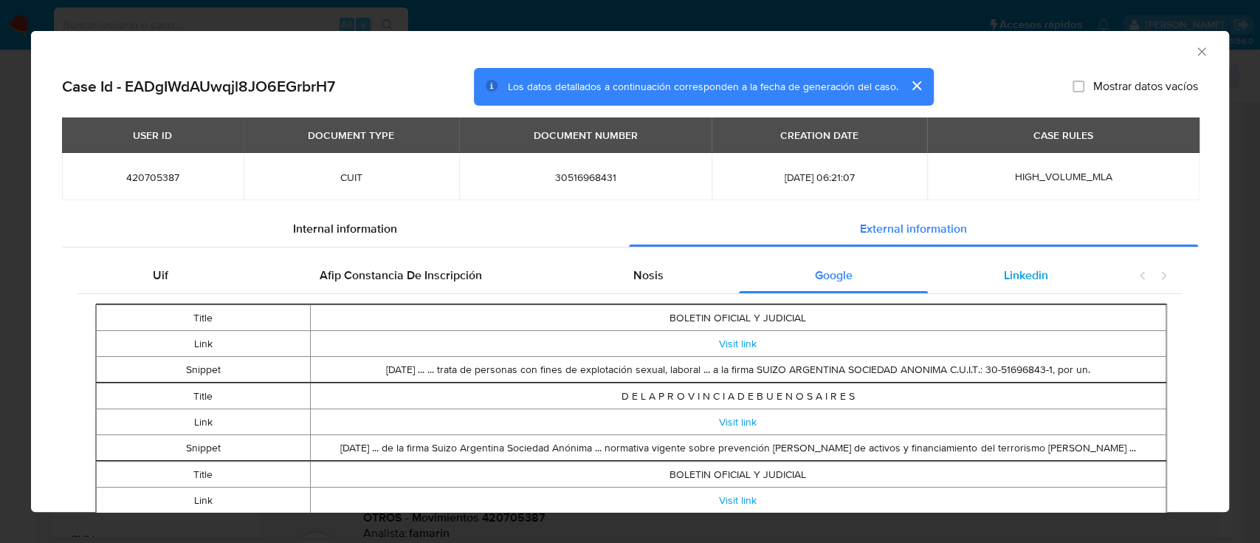
click at [969, 265] on div "Linkedin" at bounding box center [1026, 275] width 196 height 35
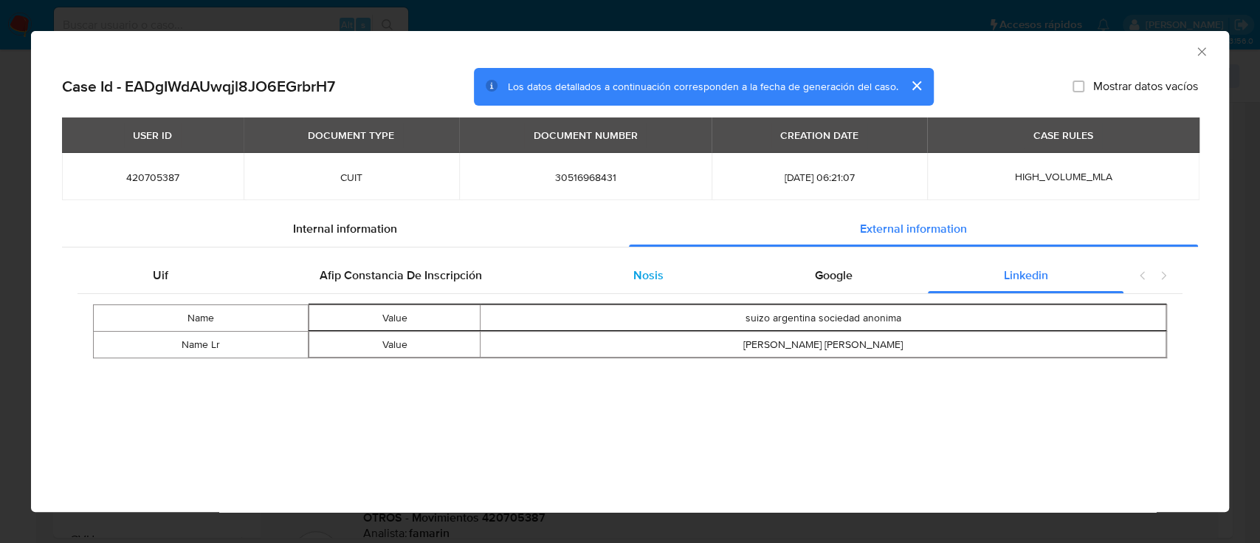
click at [670, 270] on div "Nosis" at bounding box center [649, 275] width 182 height 35
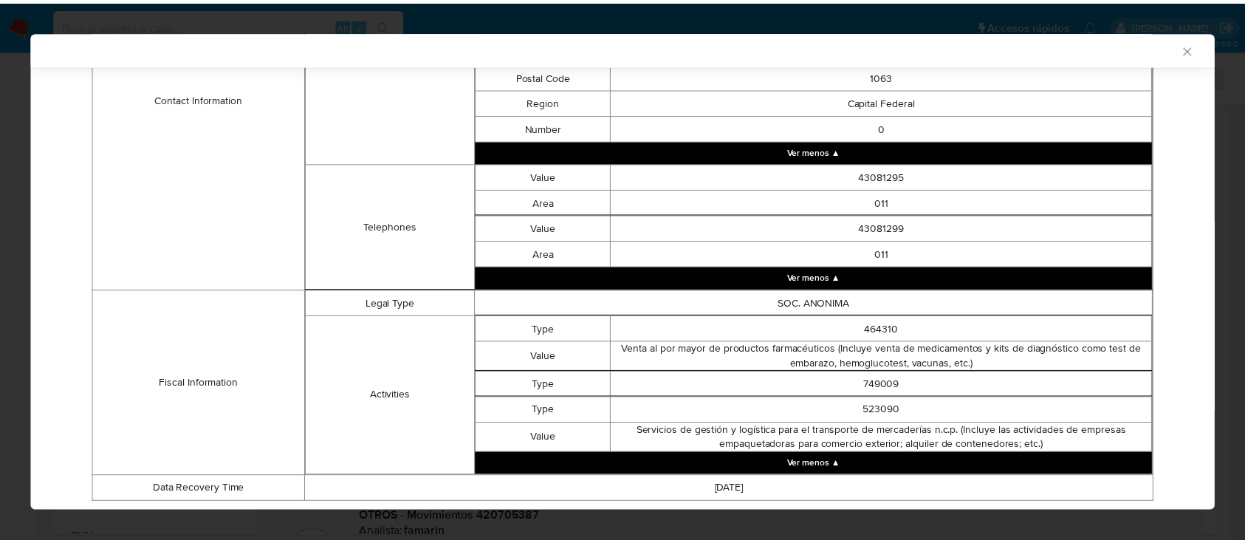
scroll to position [512, 0]
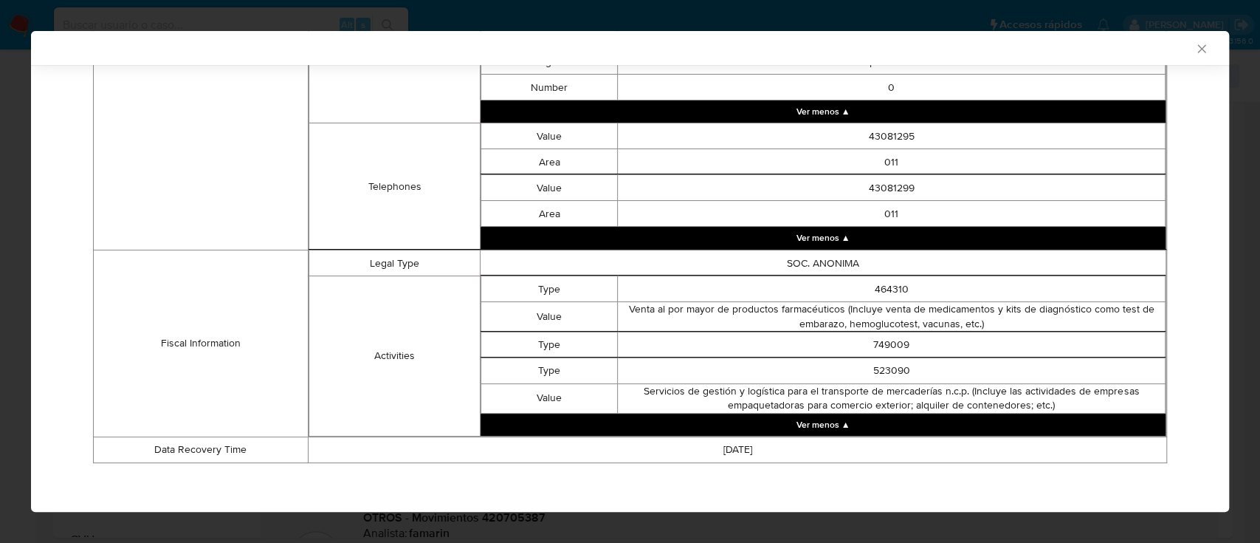
click at [1194, 41] on icon "Cerrar ventana" at bounding box center [1201, 48] width 15 height 15
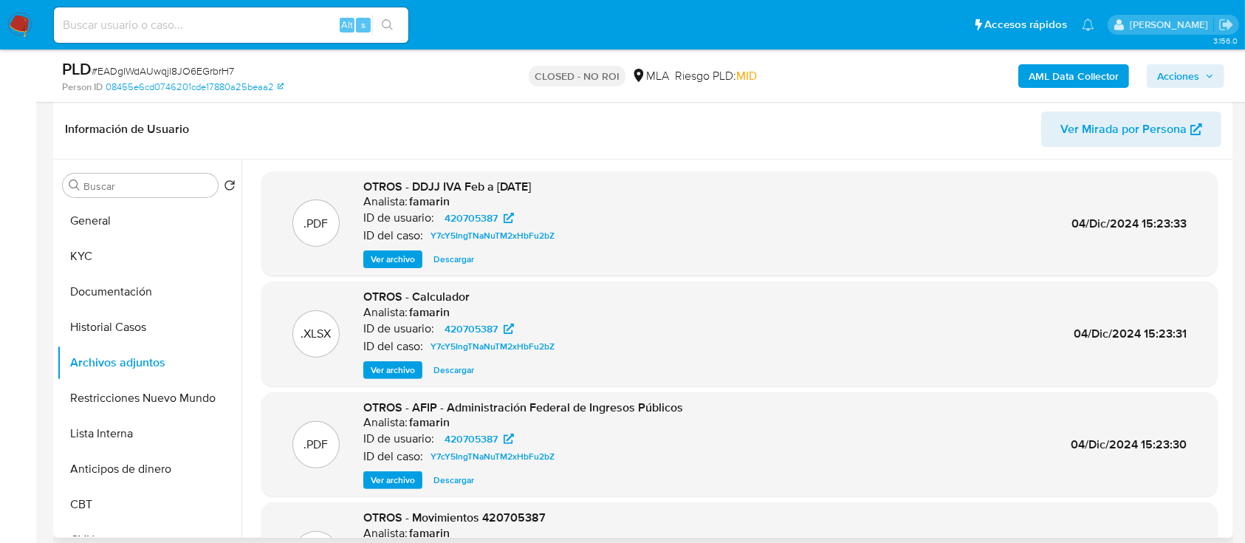
scroll to position [124, 0]
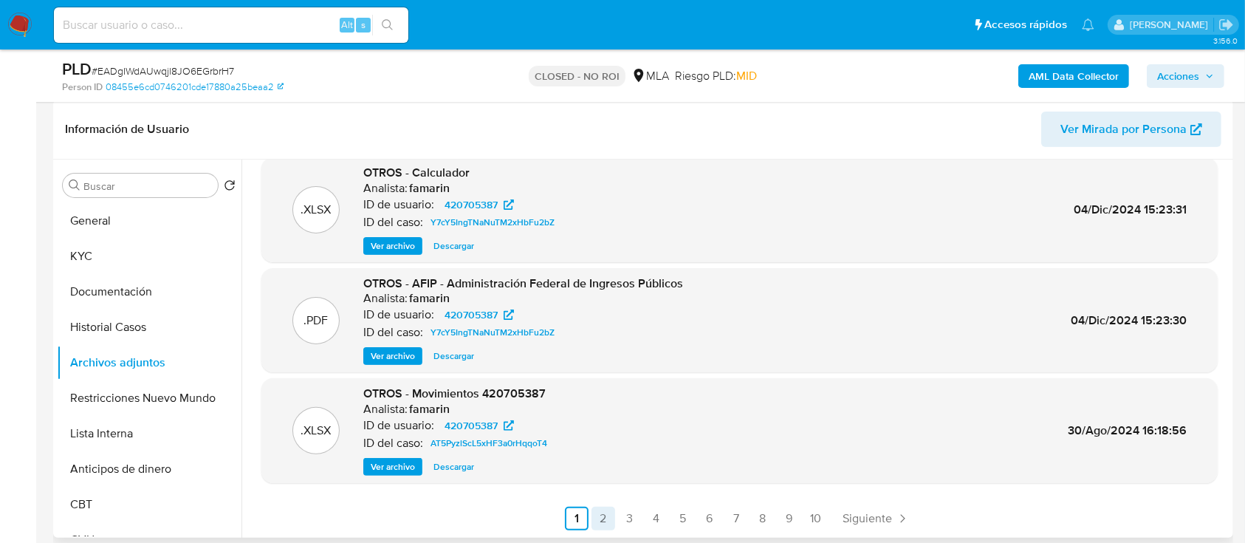
click at [595, 519] on link "2" at bounding box center [603, 518] width 24 height 24
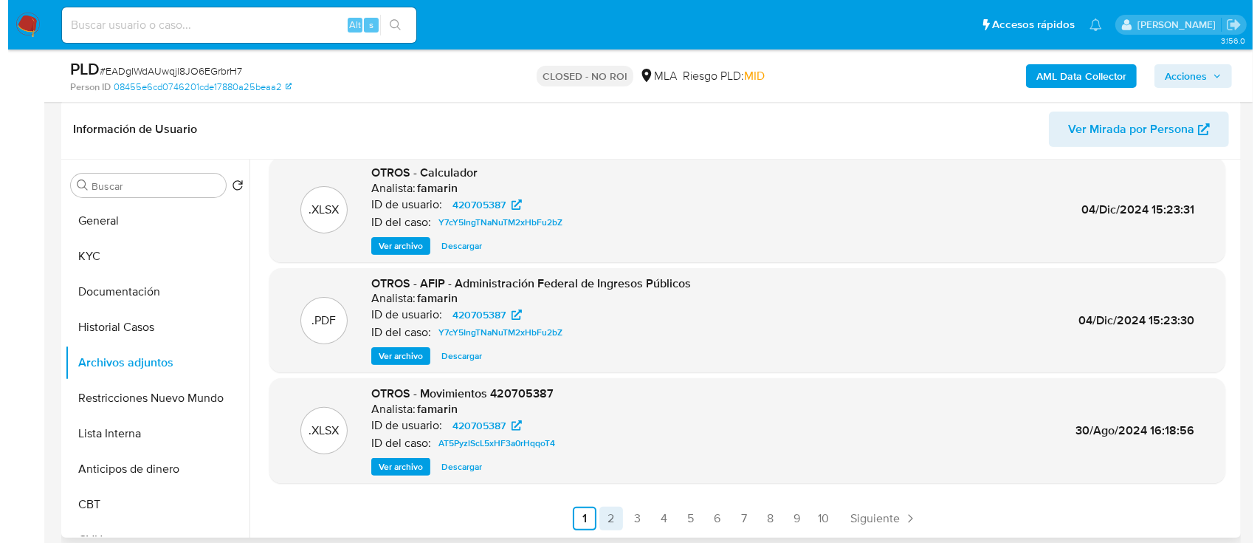
scroll to position [0, 0]
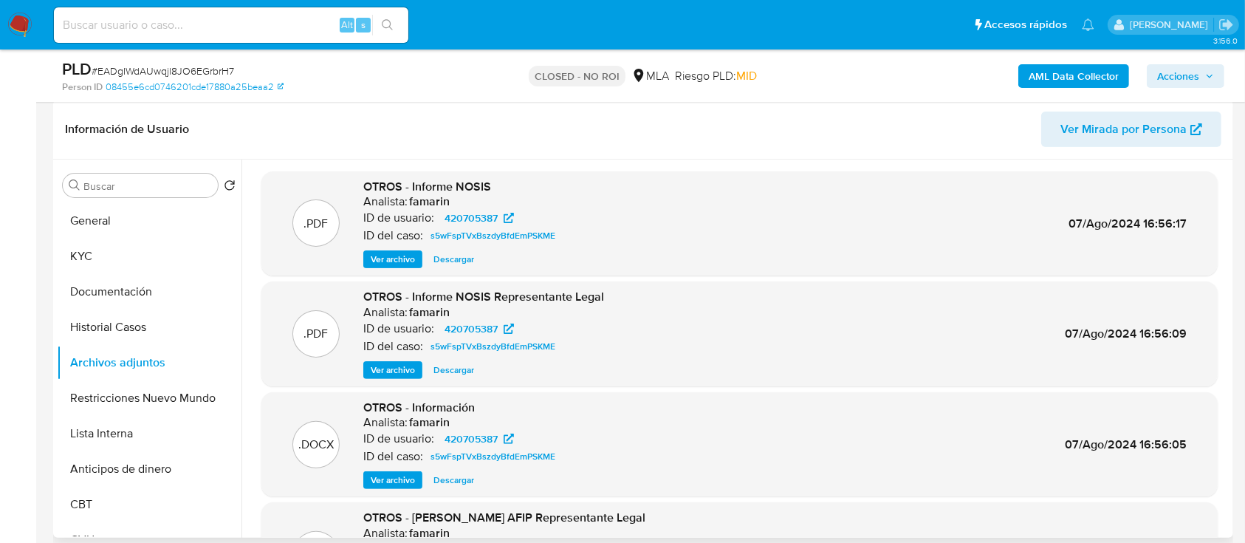
click at [400, 245] on div "OTROS - Informe NOSIS Analista: famarin ID de usuario: 420705387 ID del caso: s…" at bounding box center [462, 224] width 198 height 90
click at [408, 257] on span "Ver archivo" at bounding box center [393, 259] width 44 height 15
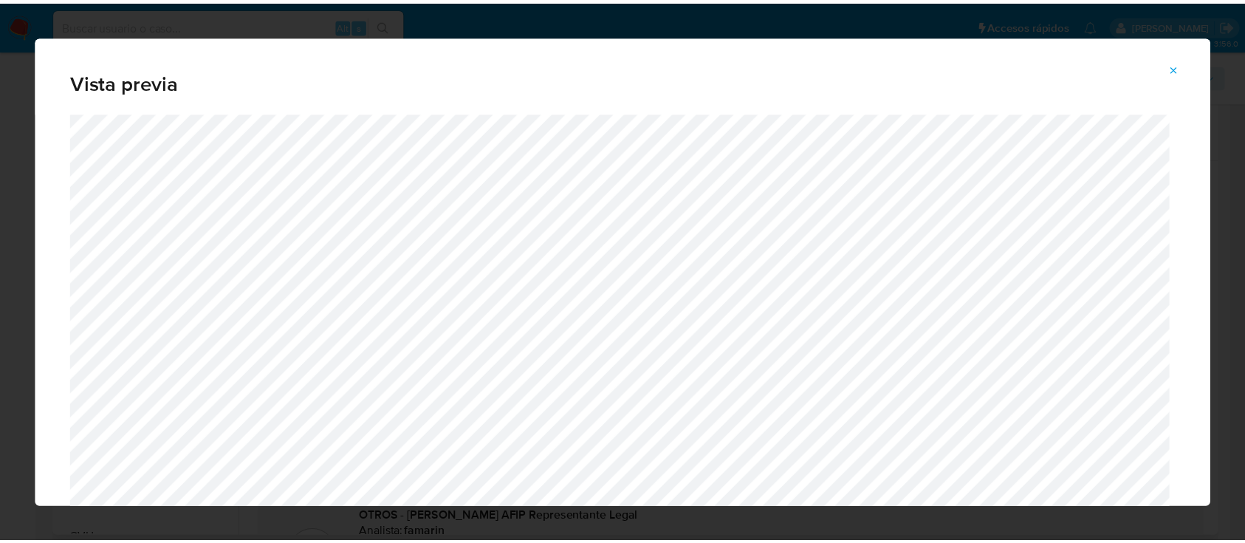
scroll to position [47, 0]
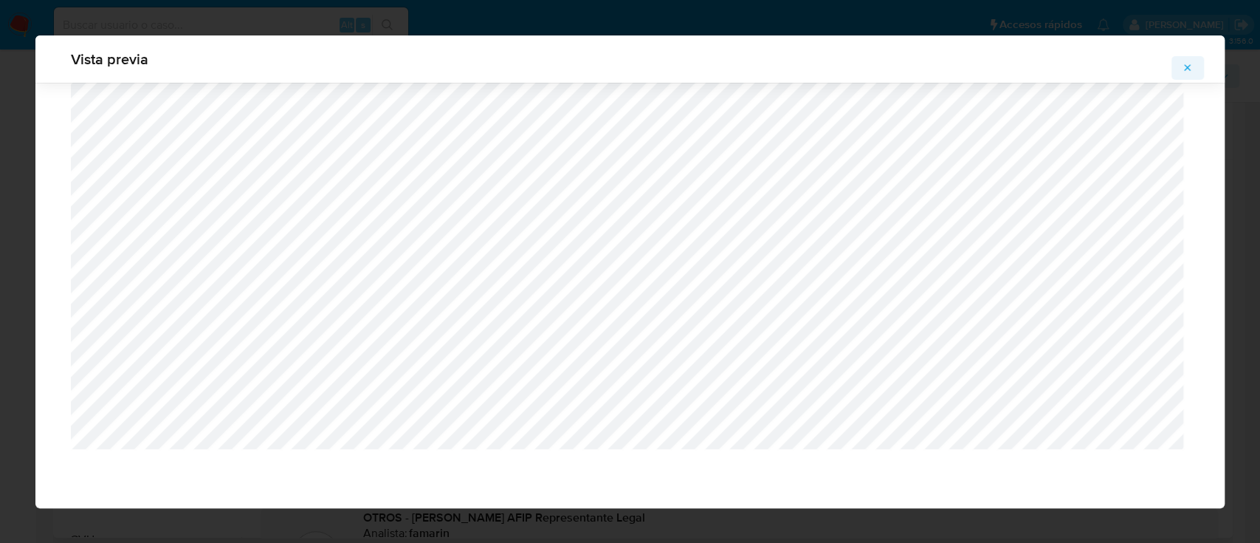
click at [1187, 69] on icon "Attachment preview" at bounding box center [1188, 68] width 12 height 12
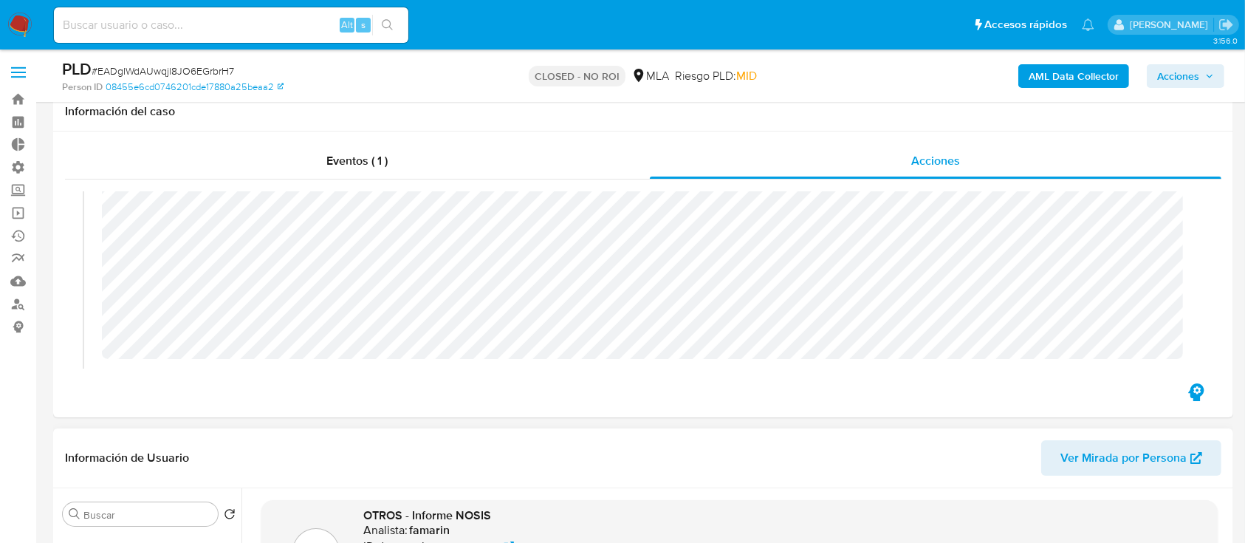
scroll to position [343, 0]
